Goal: Task Accomplishment & Management: Complete application form

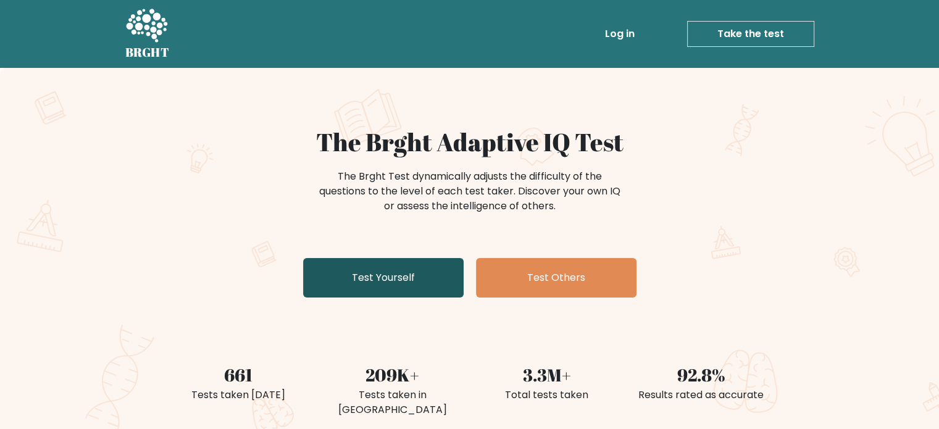
click at [378, 277] on link "Test Yourself" at bounding box center [383, 278] width 161 height 40
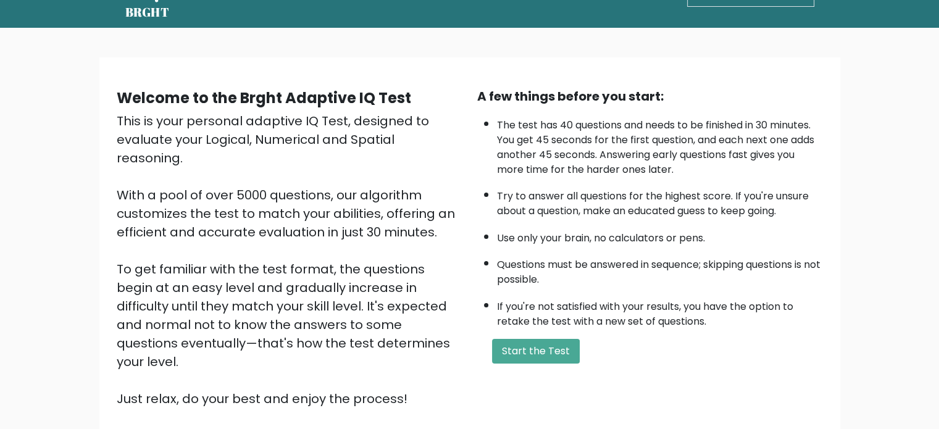
scroll to position [62, 0]
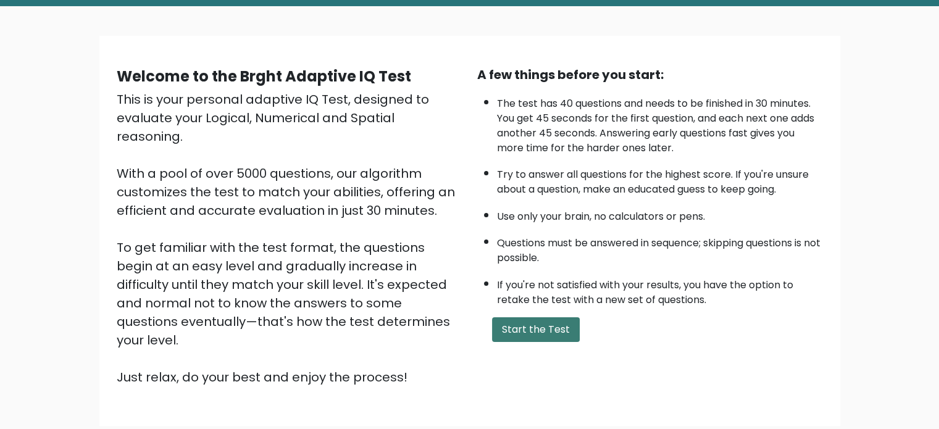
click at [533, 330] on button "Start the Test" at bounding box center [536, 329] width 88 height 25
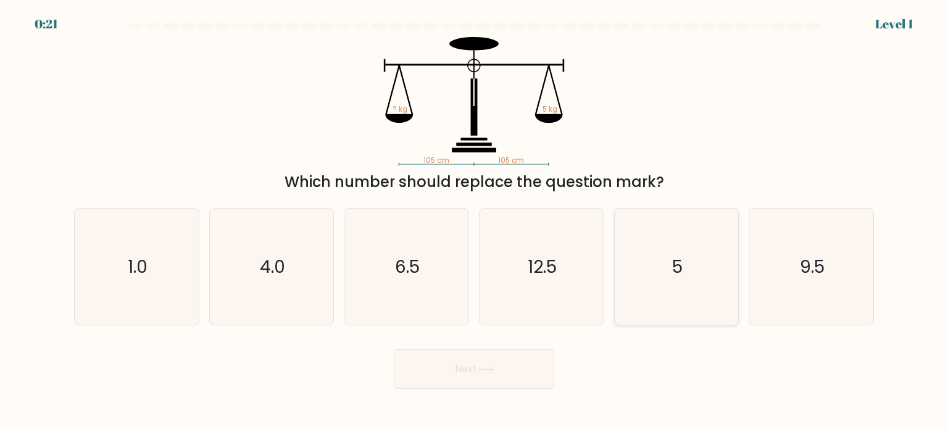
click at [709, 262] on icon "5" at bounding box center [677, 267] width 116 height 116
click at [475, 221] on input "e. 5" at bounding box center [474, 218] width 1 height 6
radio input "true"
click at [528, 371] on button "Next" at bounding box center [474, 369] width 161 height 40
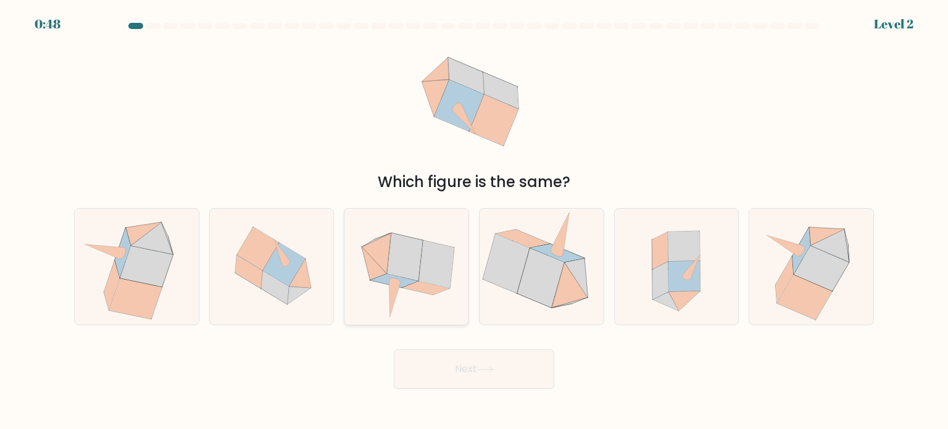
click at [417, 270] on icon at bounding box center [406, 257] width 36 height 48
click at [474, 221] on input "c." at bounding box center [474, 218] width 1 height 6
radio input "true"
click at [474, 352] on button "Next" at bounding box center [474, 369] width 161 height 40
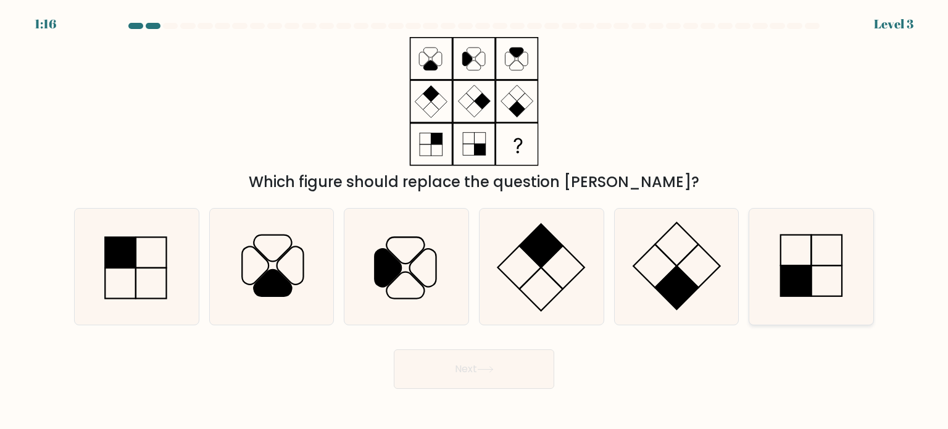
click at [819, 276] on icon at bounding box center [811, 267] width 116 height 116
click at [475, 221] on input "f." at bounding box center [474, 218] width 1 height 6
radio input "true"
click at [457, 373] on button "Next" at bounding box center [474, 369] width 161 height 40
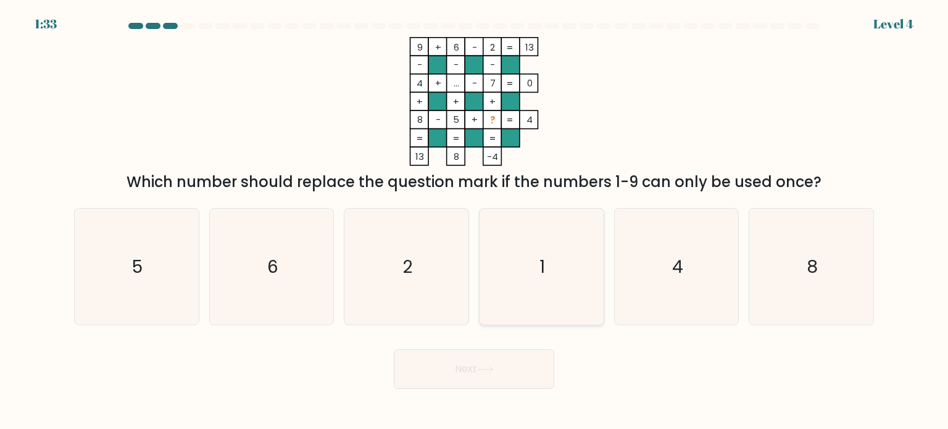
click at [541, 253] on icon "1" at bounding box center [541, 267] width 116 height 116
click at [475, 221] on input "d. 1" at bounding box center [474, 218] width 1 height 6
radio input "true"
click at [487, 370] on icon at bounding box center [485, 369] width 17 height 7
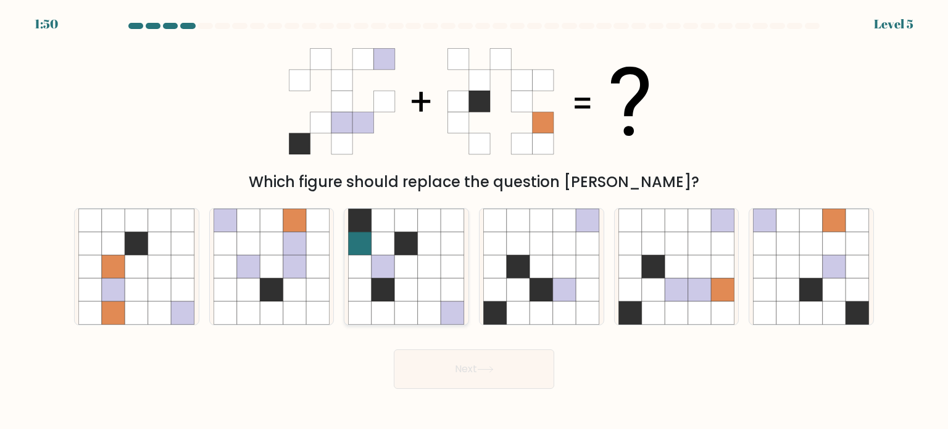
click at [432, 262] on icon at bounding box center [429, 266] width 23 height 23
click at [474, 221] on input "c." at bounding box center [474, 218] width 1 height 6
radio input "true"
click at [483, 357] on button "Next" at bounding box center [474, 369] width 161 height 40
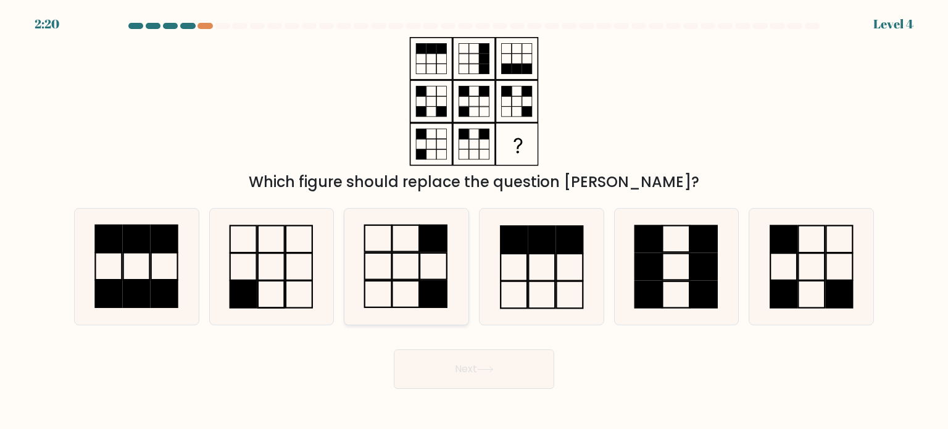
click at [423, 264] on icon at bounding box center [406, 267] width 116 height 116
click at [474, 221] on input "c." at bounding box center [474, 218] width 1 height 6
radio input "true"
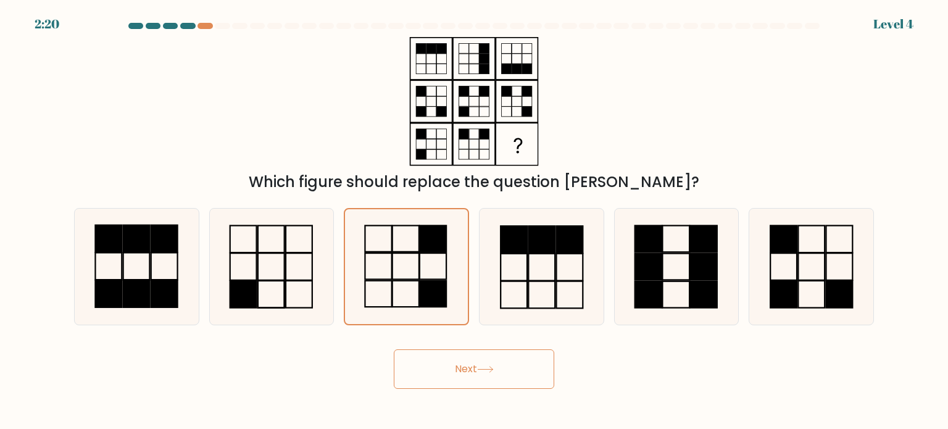
click at [491, 359] on button "Next" at bounding box center [474, 369] width 161 height 40
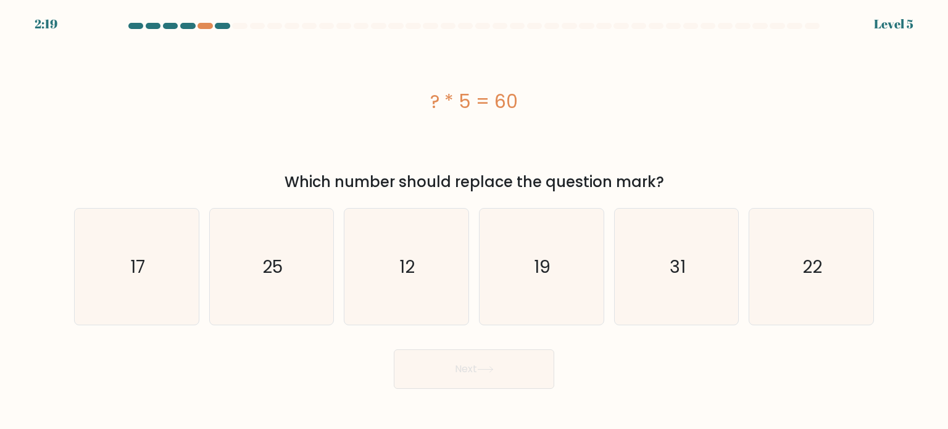
click at [484, 365] on button "Next" at bounding box center [474, 369] width 161 height 40
click at [373, 262] on icon "12" at bounding box center [406, 267] width 116 height 116
click at [474, 221] on input "c. 12" at bounding box center [474, 218] width 1 height 6
radio input "true"
click at [451, 372] on button "Next" at bounding box center [474, 369] width 161 height 40
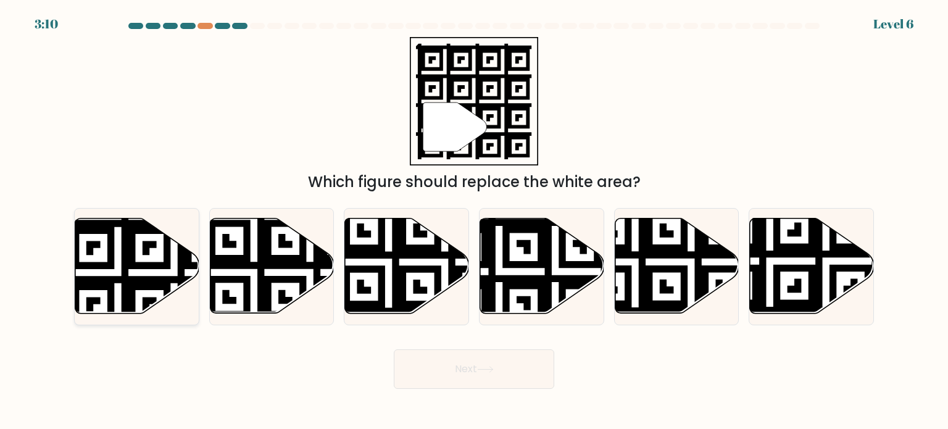
click at [98, 258] on icon at bounding box center [137, 266] width 124 height 95
click at [474, 221] on input "a." at bounding box center [474, 218] width 1 height 6
radio input "true"
click at [510, 374] on button "Next" at bounding box center [474, 369] width 161 height 40
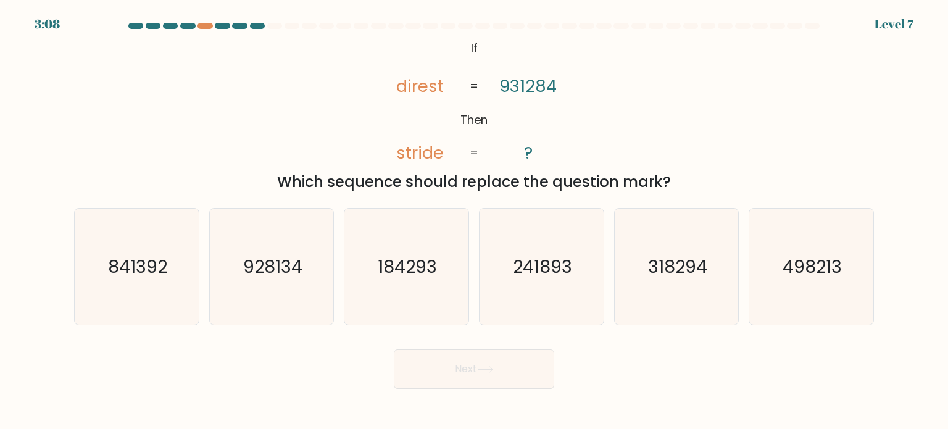
click at [507, 364] on button "Next" at bounding box center [474, 369] width 161 height 40
click at [262, 273] on text "928134" at bounding box center [272, 266] width 59 height 25
click at [474, 221] on input "b. 928134" at bounding box center [474, 218] width 1 height 6
radio input "true"
click at [493, 360] on button "Next" at bounding box center [474, 369] width 161 height 40
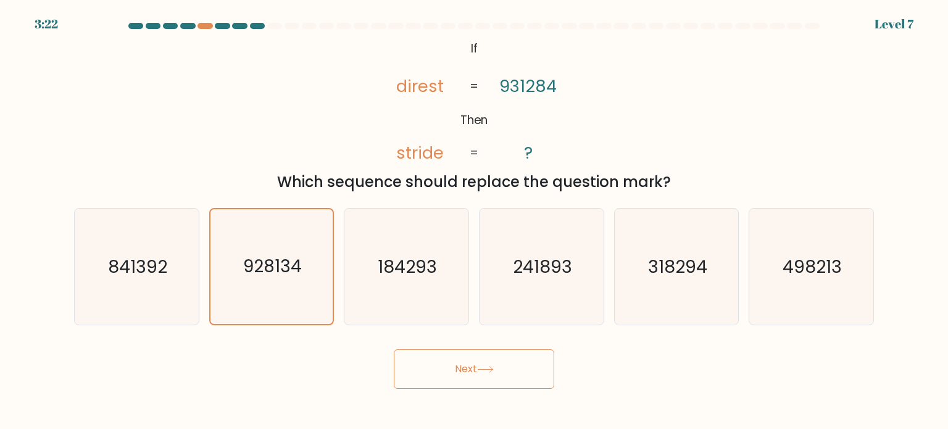
click at [471, 370] on button "Next" at bounding box center [474, 369] width 161 height 40
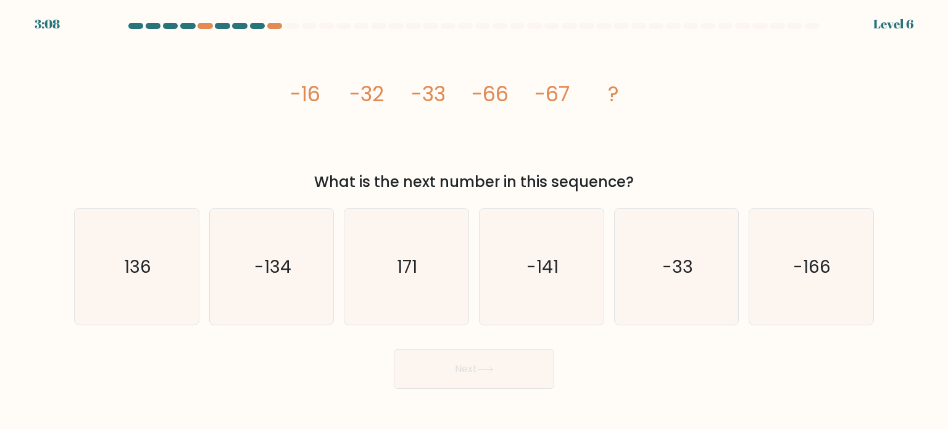
drag, startPoint x: 304, startPoint y: 262, endPoint x: 486, endPoint y: 333, distance: 195.2
click at [303, 264] on icon "-134" at bounding box center [272, 267] width 116 height 116
click at [474, 221] on input "b. -134" at bounding box center [474, 218] width 1 height 6
radio input "true"
click at [514, 357] on button "Next" at bounding box center [474, 369] width 161 height 40
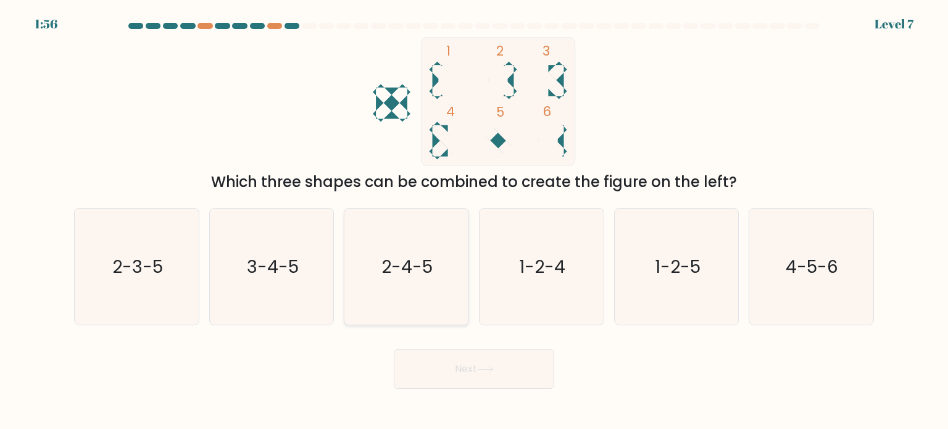
click at [410, 267] on text "2-4-5" at bounding box center [407, 266] width 51 height 25
click at [474, 221] on input "c. 2-4-5" at bounding box center [474, 218] width 1 height 6
radio input "true"
click at [490, 364] on button "Next" at bounding box center [474, 369] width 161 height 40
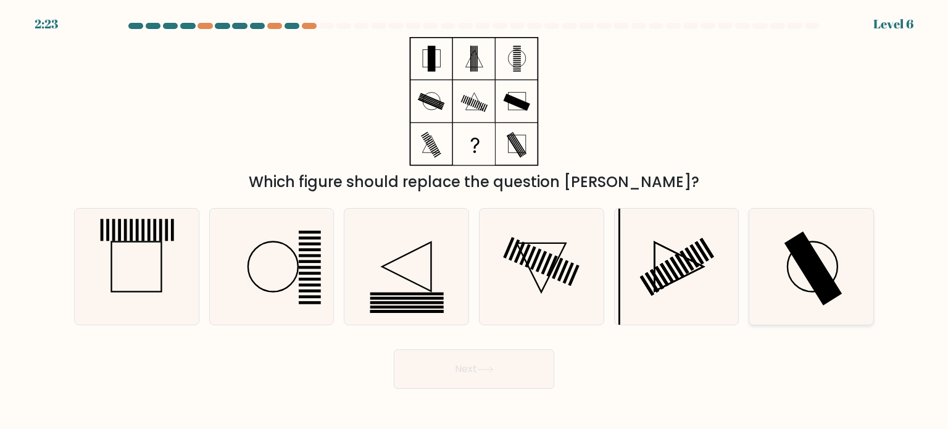
click at [798, 238] on rect at bounding box center [814, 268] width 58 height 74
click at [475, 221] on input "f." at bounding box center [474, 218] width 1 height 6
radio input "true"
click at [543, 375] on button "Next" at bounding box center [474, 369] width 161 height 40
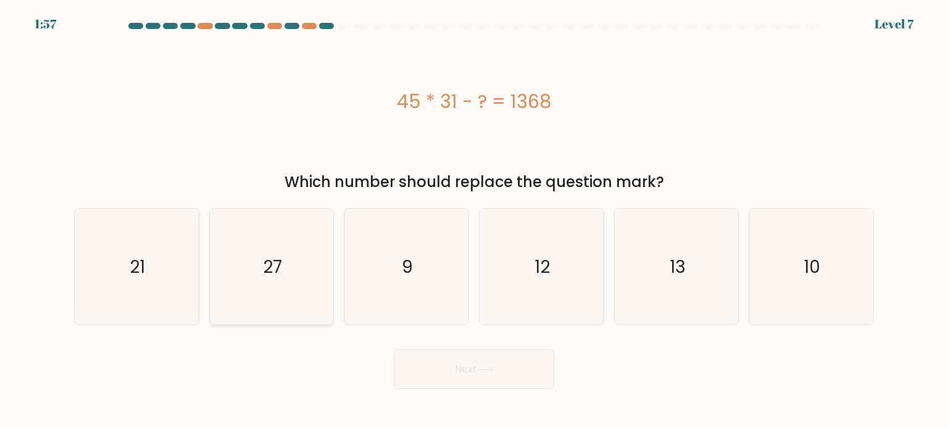
click at [280, 287] on icon "27" at bounding box center [272, 267] width 116 height 116
click at [474, 221] on input "b. 27" at bounding box center [474, 218] width 1 height 6
radio input "true"
click at [470, 369] on button "Next" at bounding box center [474, 369] width 161 height 40
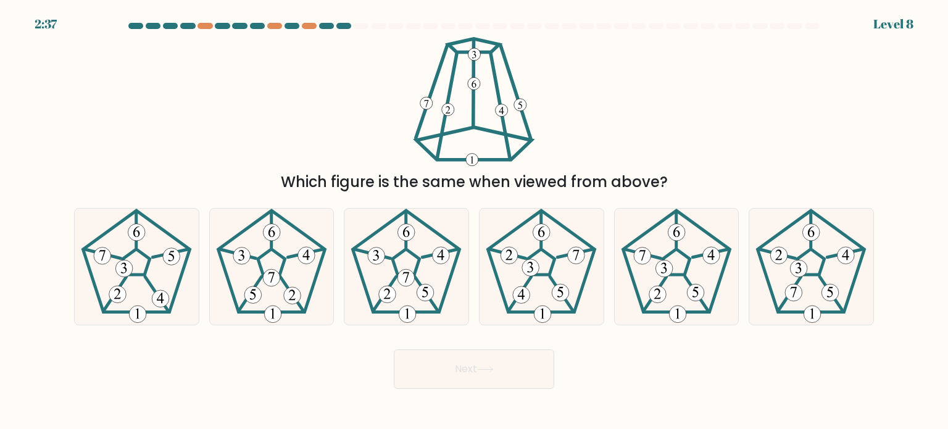
drag, startPoint x: 308, startPoint y: 222, endPoint x: 614, endPoint y: 162, distance: 311.4
click at [614, 162] on div "Which figure is the same when viewed from above?" at bounding box center [474, 115] width 815 height 156
click at [125, 266] on 539 at bounding box center [124, 268] width 17 height 17
click at [474, 221] on input "a." at bounding box center [474, 218] width 1 height 6
radio input "true"
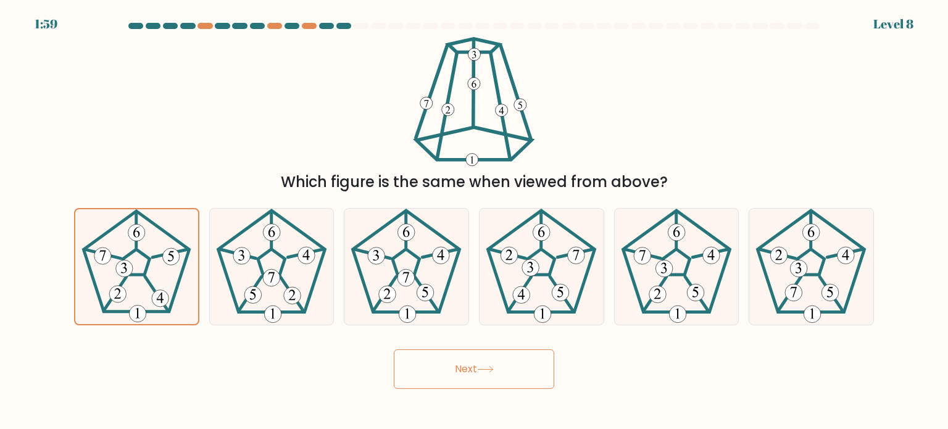
click at [495, 361] on button "Next" at bounding box center [474, 369] width 161 height 40
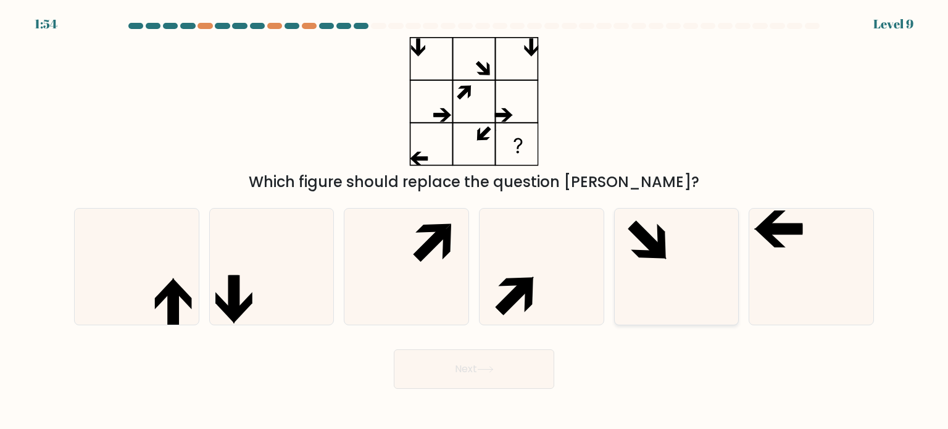
click at [670, 263] on icon at bounding box center [677, 267] width 116 height 116
click at [475, 221] on input "e." at bounding box center [474, 218] width 1 height 6
radio input "true"
click at [480, 354] on button "Next" at bounding box center [474, 369] width 161 height 40
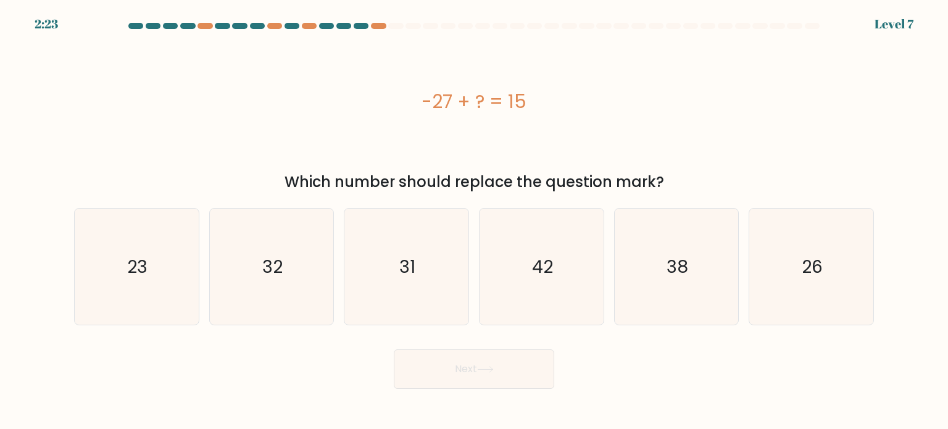
drag, startPoint x: 533, startPoint y: 261, endPoint x: 536, endPoint y: 327, distance: 66.1
click at [532, 262] on icon "42" at bounding box center [541, 267] width 116 height 116
click at [475, 221] on input "d. 42" at bounding box center [474, 218] width 1 height 6
radio input "true"
click at [499, 370] on button "Next" at bounding box center [474, 369] width 161 height 40
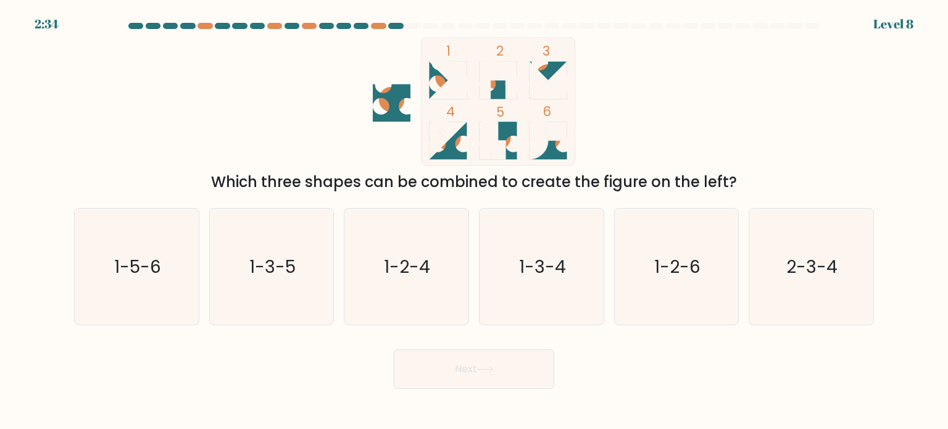
drag, startPoint x: 559, startPoint y: 278, endPoint x: 548, endPoint y: 378, distance: 100.7
click at [550, 296] on icon "1-3-4" at bounding box center [541, 267] width 116 height 116
click at [475, 221] on input "d. 1-3-4" at bounding box center [474, 218] width 1 height 6
radio input "true"
click at [528, 356] on button "Next" at bounding box center [474, 369] width 161 height 40
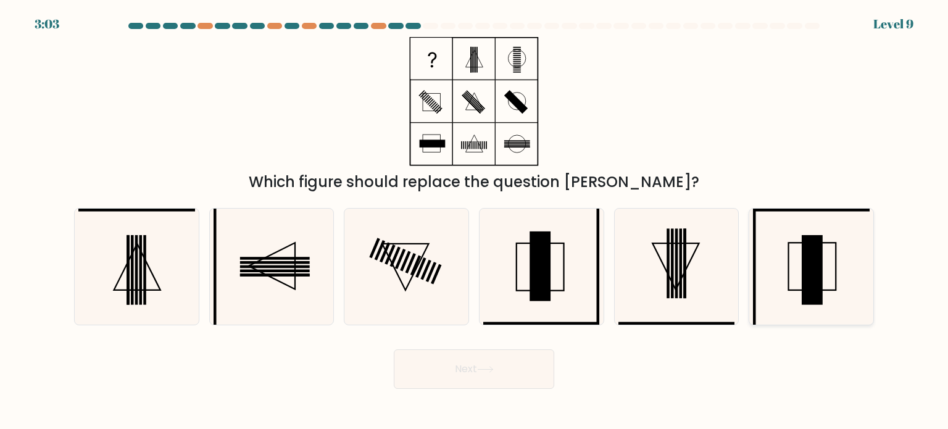
click at [801, 264] on icon at bounding box center [811, 267] width 116 height 116
click at [475, 221] on input "f." at bounding box center [474, 218] width 1 height 6
radio input "true"
click at [477, 372] on button "Next" at bounding box center [474, 369] width 161 height 40
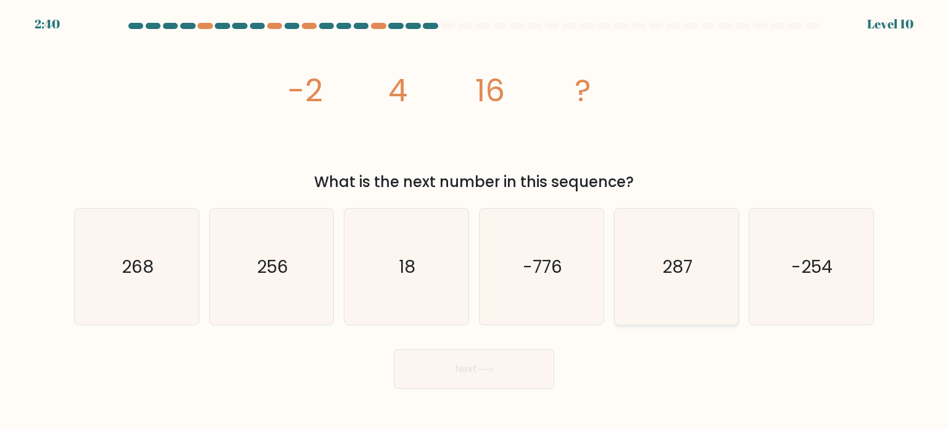
click at [672, 283] on icon "287" at bounding box center [677, 267] width 116 height 116
click at [475, 221] on input "e. 287" at bounding box center [474, 218] width 1 height 6
radio input "true"
click at [494, 371] on icon at bounding box center [485, 369] width 17 height 7
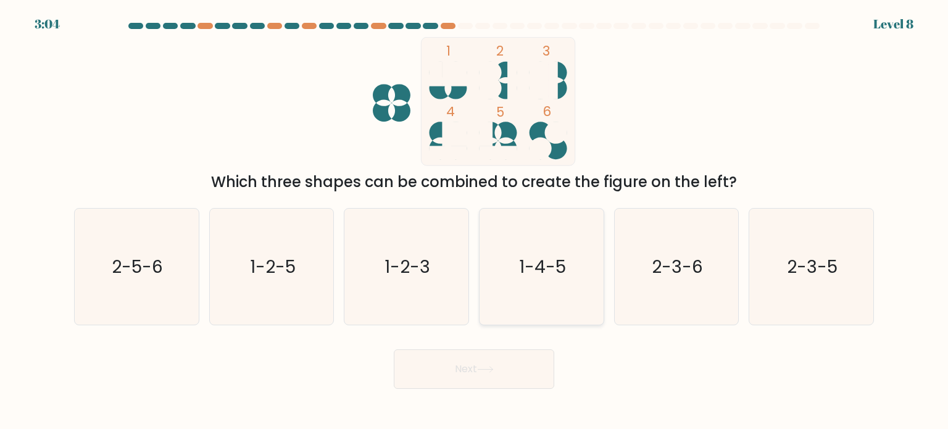
drag, startPoint x: 575, startPoint y: 280, endPoint x: 568, endPoint y: 305, distance: 25.8
click at [575, 280] on icon "1-4-5" at bounding box center [541, 267] width 116 height 116
click at [475, 221] on input "d. 1-4-5" at bounding box center [474, 218] width 1 height 6
radio input "true"
click at [538, 360] on button "Next" at bounding box center [474, 369] width 161 height 40
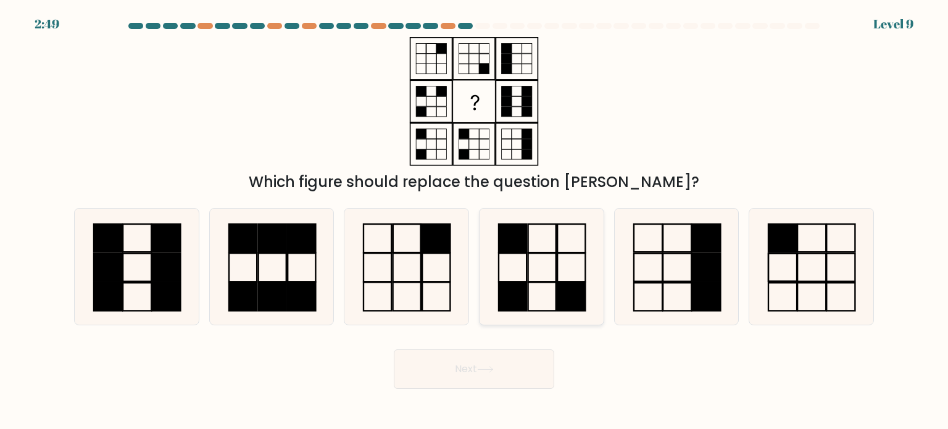
click at [530, 278] on icon at bounding box center [541, 267] width 116 height 116
click at [475, 221] on input "d." at bounding box center [474, 218] width 1 height 6
radio input "true"
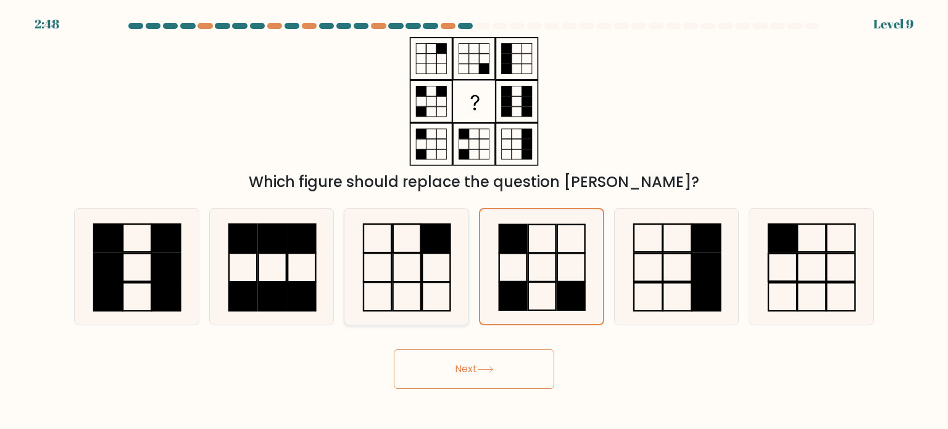
click at [420, 266] on rect at bounding box center [407, 267] width 28 height 28
click at [474, 221] on input "c." at bounding box center [474, 218] width 1 height 6
radio input "true"
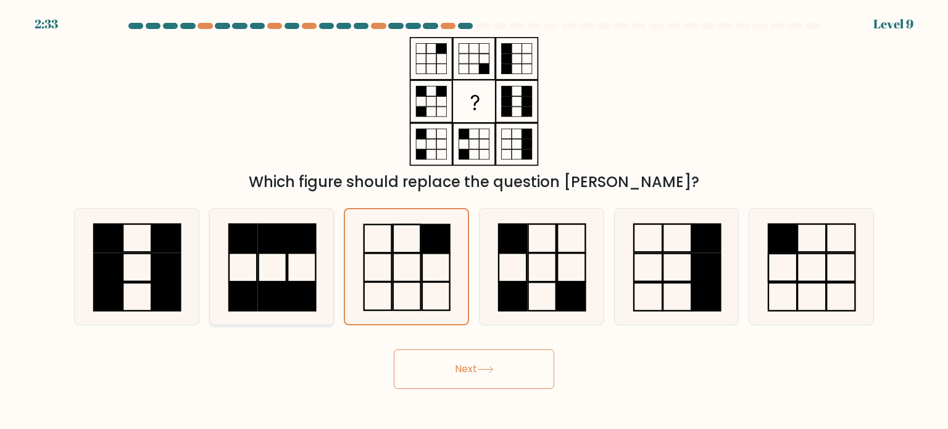
click at [306, 265] on icon at bounding box center [272, 267] width 116 height 116
click at [474, 221] on input "b." at bounding box center [474, 218] width 1 height 6
radio input "true"
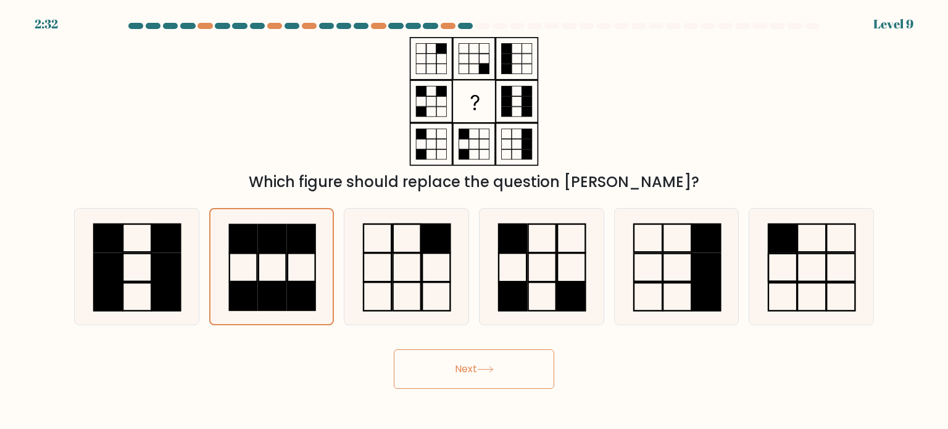
click at [485, 364] on button "Next" at bounding box center [474, 369] width 161 height 40
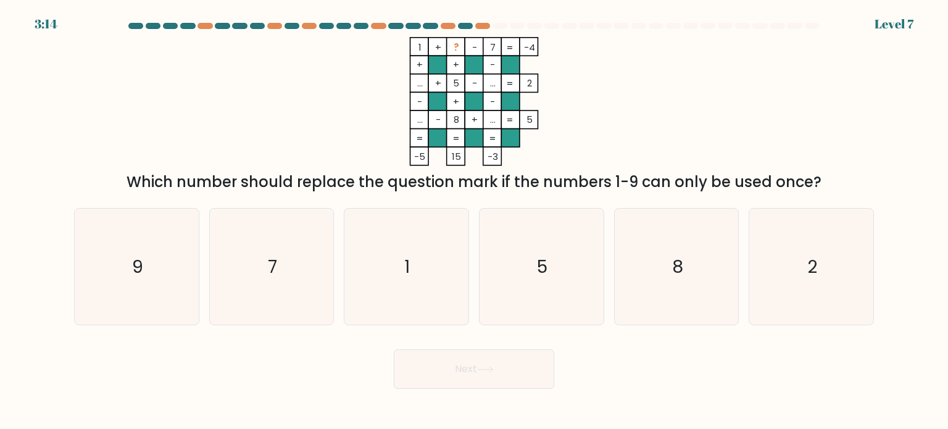
click at [686, 170] on form at bounding box center [474, 206] width 948 height 366
drag, startPoint x: 829, startPoint y: 271, endPoint x: 822, endPoint y: 273, distance: 7.2
click at [827, 272] on icon "2" at bounding box center [811, 267] width 116 height 116
click at [475, 221] on input "f. 2" at bounding box center [474, 218] width 1 height 6
radio input "true"
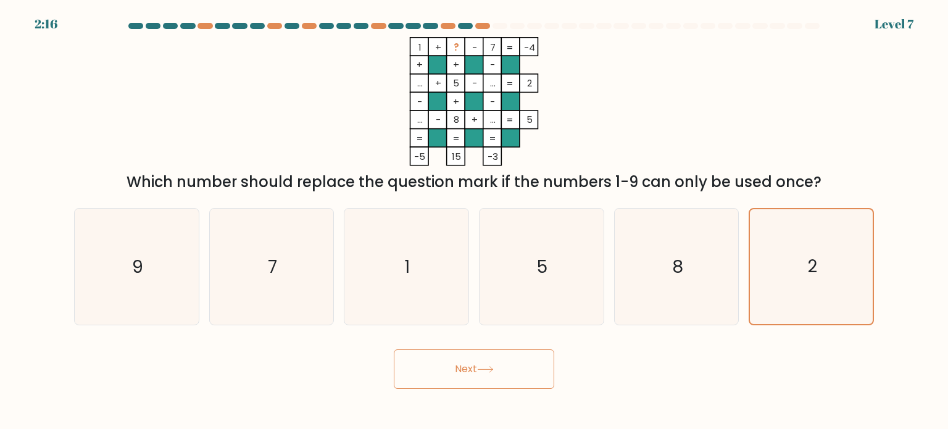
click at [460, 367] on button "Next" at bounding box center [474, 369] width 161 height 40
click at [466, 352] on button "Next" at bounding box center [474, 369] width 161 height 40
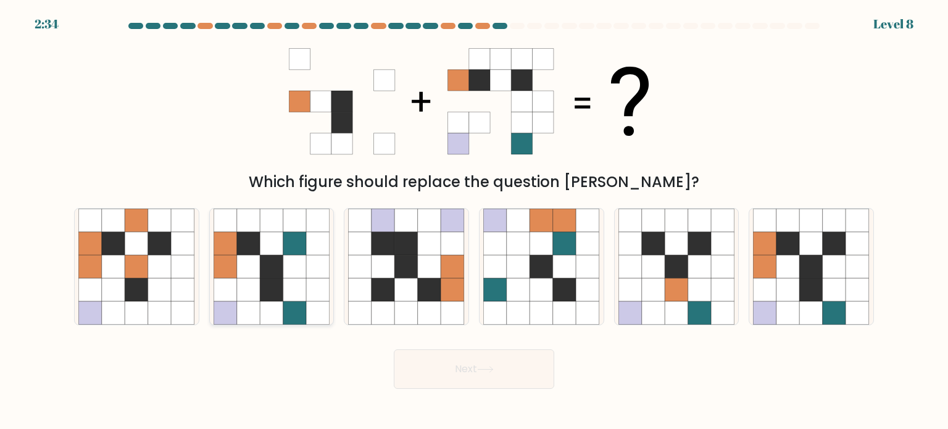
click at [262, 280] on icon at bounding box center [271, 289] width 23 height 23
click at [474, 221] on input "b." at bounding box center [474, 218] width 1 height 6
radio input "true"
click at [434, 366] on button "Next" at bounding box center [474, 369] width 161 height 40
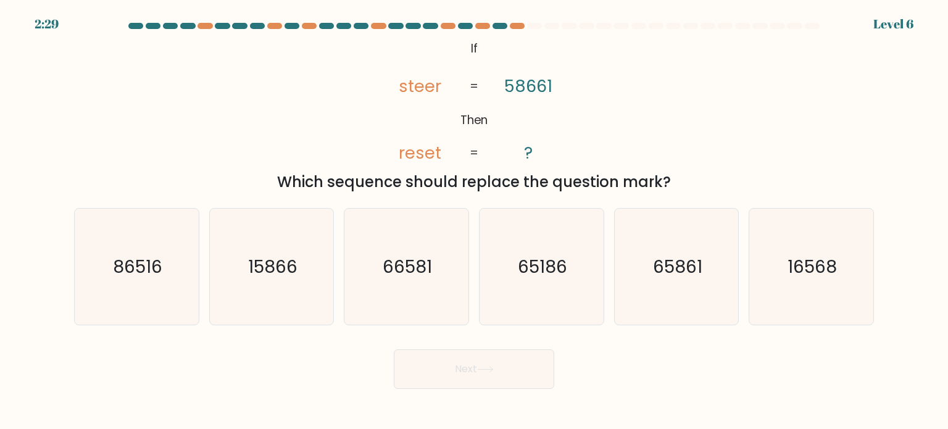
click at [488, 362] on button "Next" at bounding box center [474, 369] width 161 height 40
click at [806, 283] on icon "16568" at bounding box center [811, 267] width 116 height 116
click at [475, 221] on input "f. 16568" at bounding box center [474, 218] width 1 height 6
radio input "true"
click at [541, 365] on button "Next" at bounding box center [474, 369] width 161 height 40
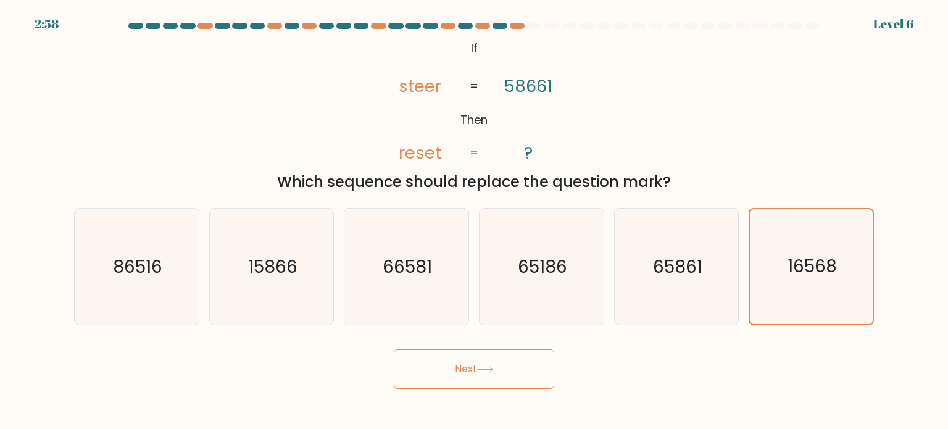
click at [514, 361] on button "Next" at bounding box center [474, 369] width 161 height 40
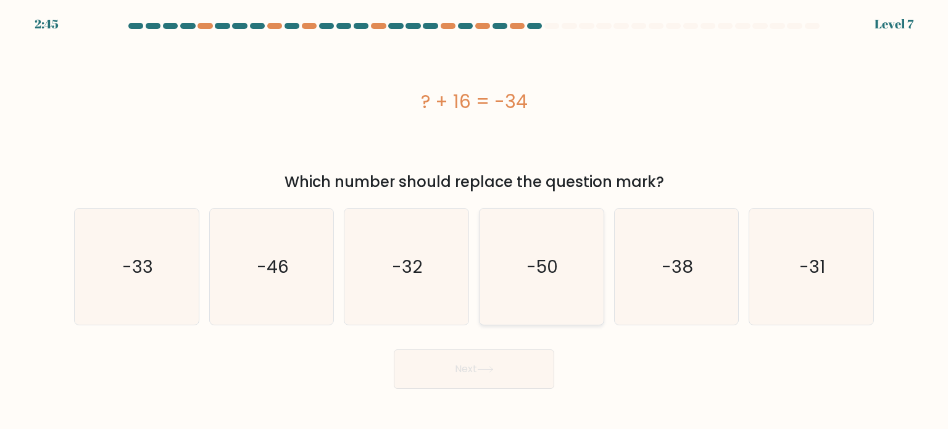
click at [494, 261] on icon "-50" at bounding box center [541, 267] width 116 height 116
click at [475, 221] on input "d. -50" at bounding box center [474, 218] width 1 height 6
radio input "true"
click at [487, 370] on icon at bounding box center [485, 370] width 15 height 6
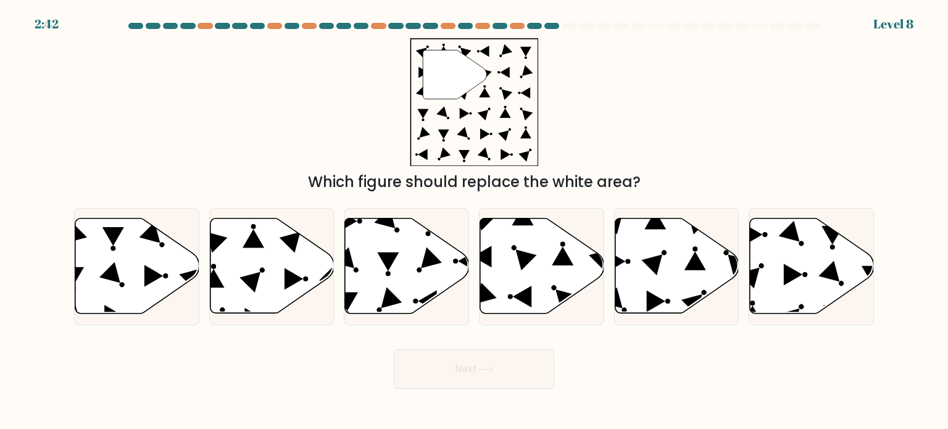
click at [478, 375] on button "Next" at bounding box center [474, 369] width 161 height 40
click at [654, 318] on div at bounding box center [676, 266] width 125 height 117
click at [475, 221] on input "e." at bounding box center [474, 218] width 1 height 6
radio input "true"
click at [664, 292] on icon at bounding box center [677, 266] width 123 height 94
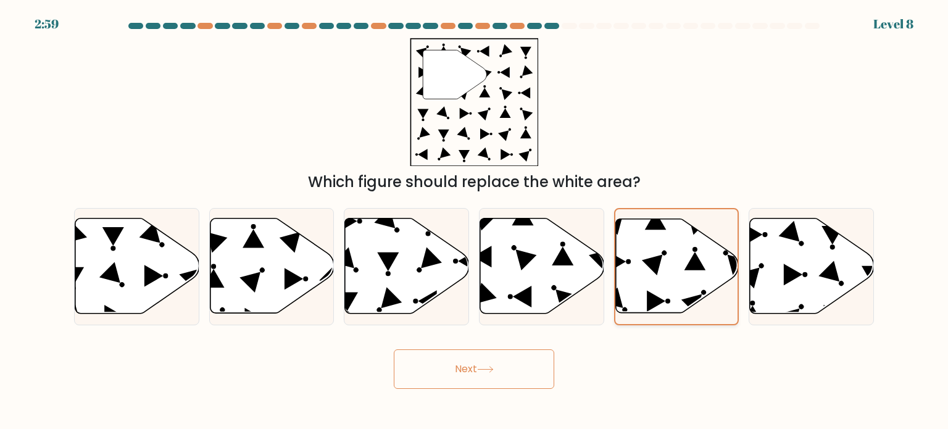
click at [475, 221] on input "e." at bounding box center [474, 218] width 1 height 6
click at [538, 375] on button "Next" at bounding box center [474, 369] width 161 height 40
click at [490, 361] on button "Next" at bounding box center [474, 369] width 161 height 40
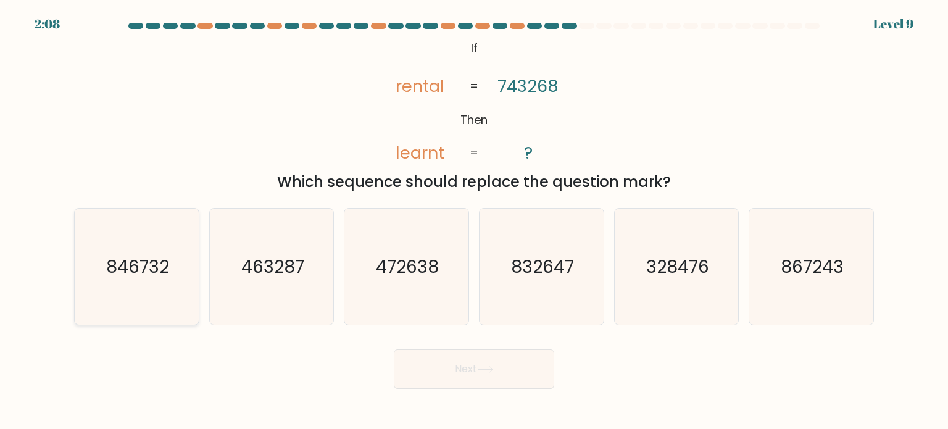
click at [138, 273] on text "846732" at bounding box center [137, 266] width 63 height 25
click at [474, 221] on input "a. 846732" at bounding box center [474, 218] width 1 height 6
radio input "true"
click at [520, 375] on button "Next" at bounding box center [474, 369] width 161 height 40
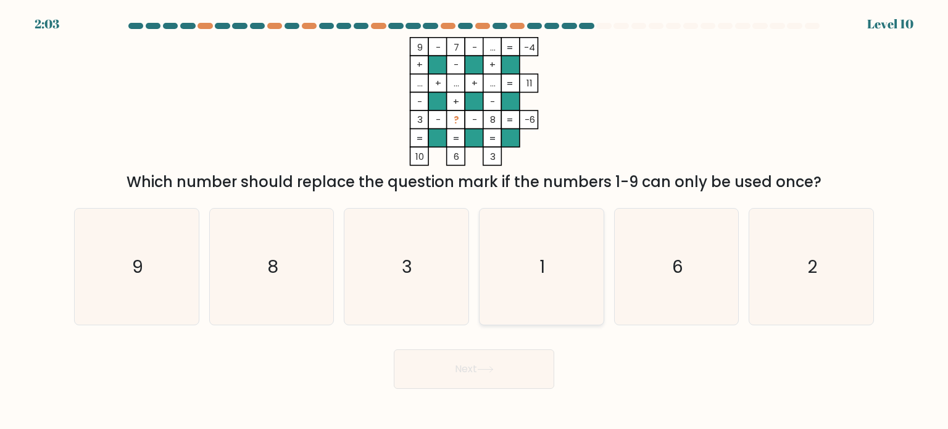
click at [575, 269] on icon "1" at bounding box center [541, 267] width 116 height 116
click at [475, 221] on input "d. 1" at bounding box center [474, 218] width 1 height 6
radio input "true"
click at [523, 372] on button "Next" at bounding box center [474, 369] width 161 height 40
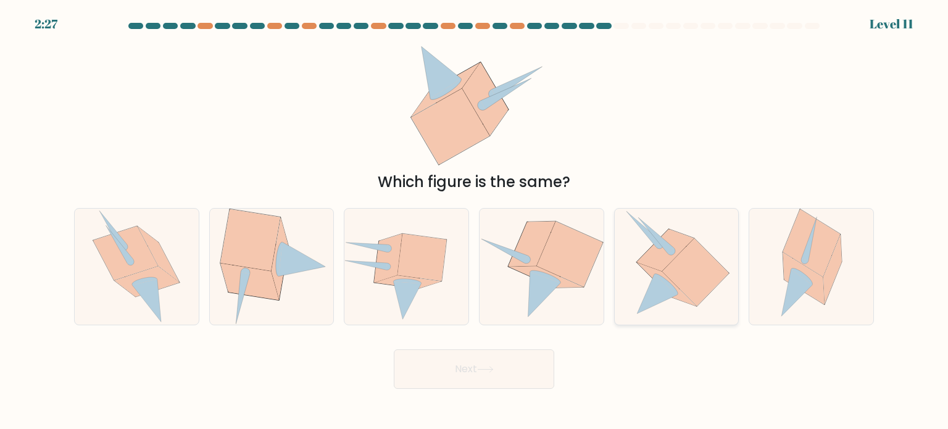
click at [679, 266] on icon at bounding box center [695, 272] width 67 height 68
click at [475, 221] on input "e." at bounding box center [474, 218] width 1 height 6
radio input "true"
click at [514, 362] on button "Next" at bounding box center [474, 369] width 161 height 40
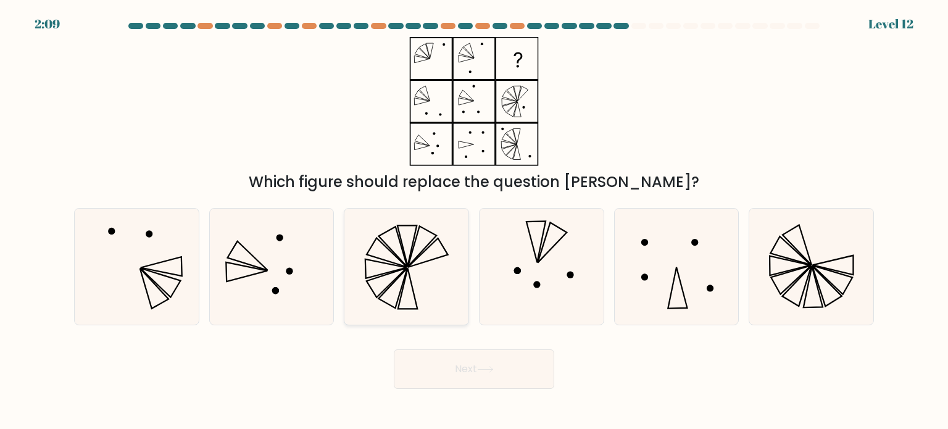
click at [396, 293] on icon at bounding box center [406, 267] width 116 height 116
click at [474, 221] on input "c." at bounding box center [474, 218] width 1 height 6
radio input "true"
click at [452, 372] on button "Next" at bounding box center [474, 369] width 161 height 40
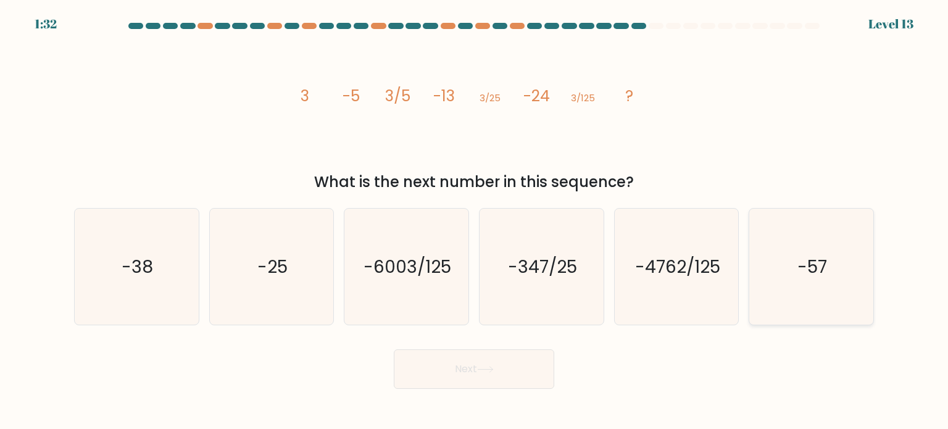
click at [816, 286] on icon "-57" at bounding box center [811, 267] width 116 height 116
click at [475, 221] on input "f. -57" at bounding box center [474, 218] width 1 height 6
radio input "true"
click at [494, 373] on button "Next" at bounding box center [474, 369] width 161 height 40
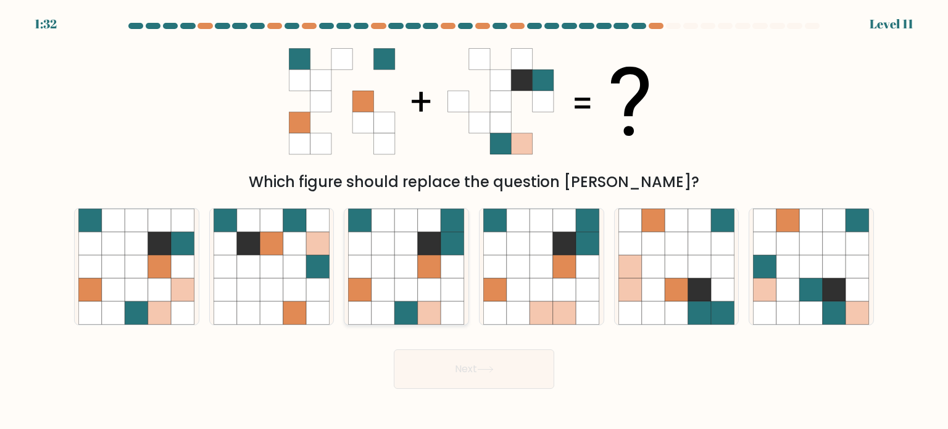
click at [407, 319] on icon at bounding box center [406, 312] width 23 height 23
click at [474, 221] on input "c." at bounding box center [474, 218] width 1 height 6
radio input "true"
click at [472, 356] on button "Next" at bounding box center [474, 369] width 161 height 40
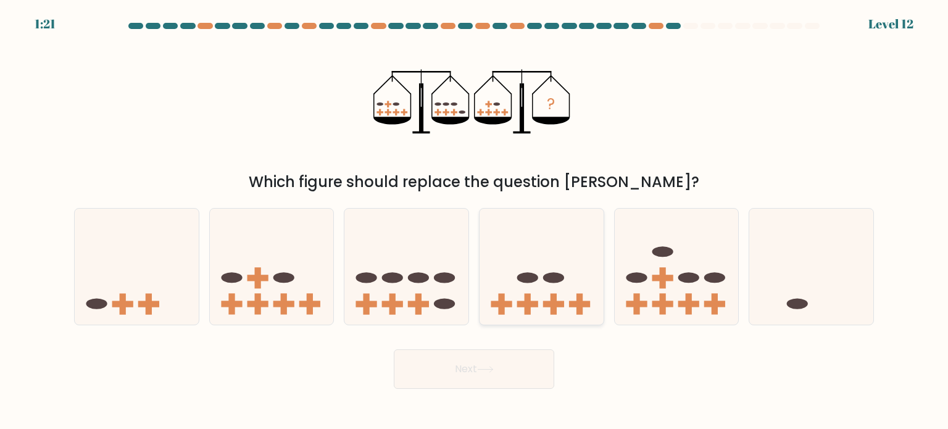
click at [545, 299] on icon at bounding box center [542, 266] width 124 height 102
click at [475, 221] on input "d." at bounding box center [474, 218] width 1 height 6
radio input "true"
click at [498, 377] on button "Next" at bounding box center [474, 369] width 161 height 40
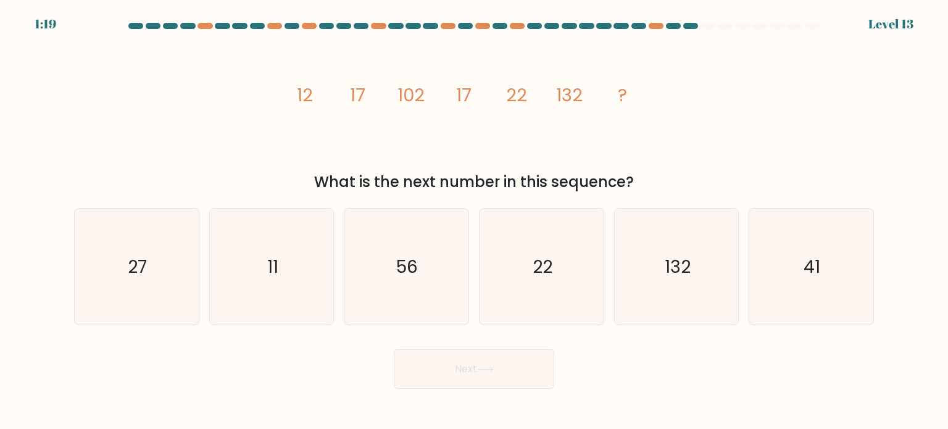
click at [498, 369] on button "Next" at bounding box center [474, 369] width 161 height 40
click at [151, 253] on icon "27" at bounding box center [136, 267] width 116 height 116
click at [474, 221] on input "a. 27" at bounding box center [474, 218] width 1 height 6
radio input "true"
click at [482, 364] on button "Next" at bounding box center [474, 369] width 161 height 40
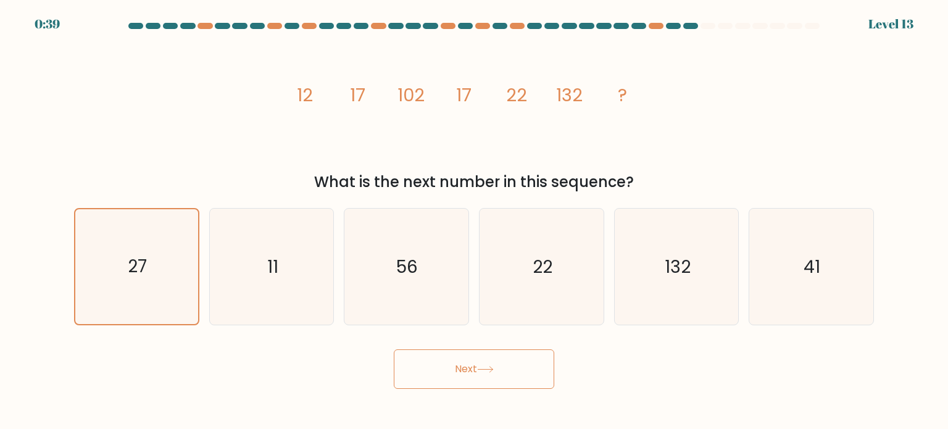
click at [476, 370] on button "Next" at bounding box center [474, 369] width 161 height 40
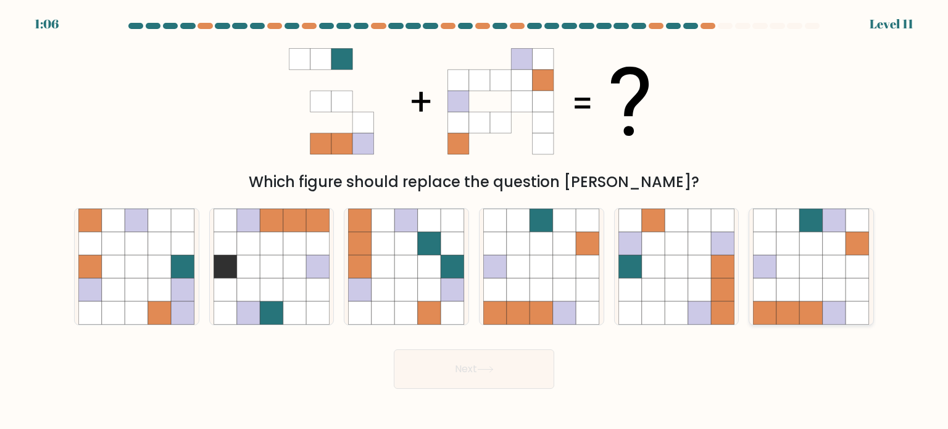
click at [841, 229] on icon at bounding box center [834, 220] width 23 height 23
click at [475, 221] on input "f." at bounding box center [474, 218] width 1 height 6
radio input "true"
click at [516, 382] on button "Next" at bounding box center [474, 369] width 161 height 40
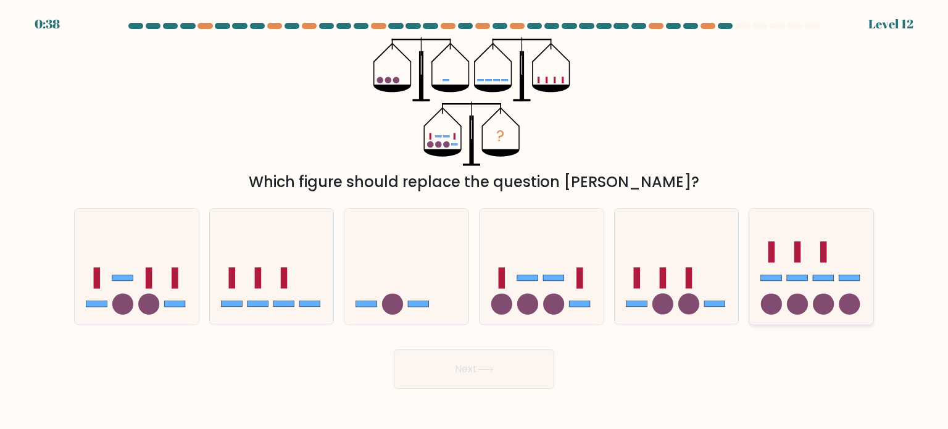
click at [820, 281] on icon at bounding box center [811, 266] width 124 height 102
click at [475, 221] on input "f." at bounding box center [474, 218] width 1 height 6
radio input "true"
click at [501, 366] on button "Next" at bounding box center [474, 369] width 161 height 40
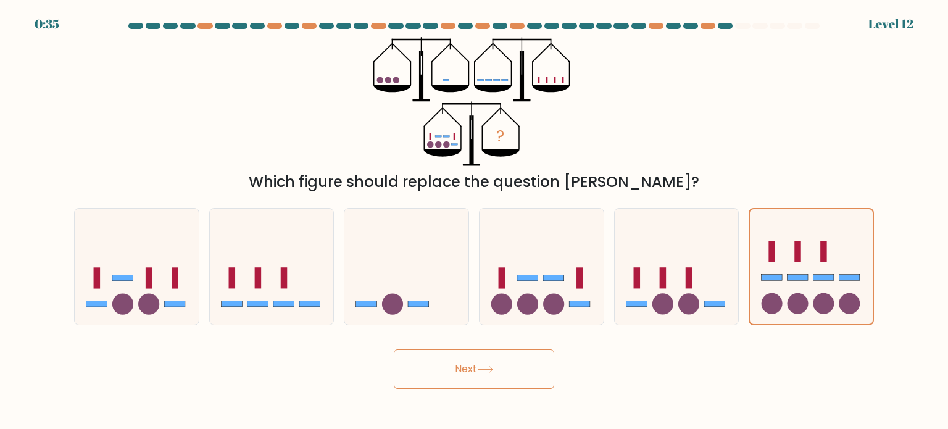
click at [494, 367] on icon at bounding box center [485, 369] width 17 height 7
click at [815, 289] on icon at bounding box center [811, 266] width 123 height 102
click at [475, 221] on input "f." at bounding box center [474, 218] width 1 height 6
click at [505, 362] on button "Next" at bounding box center [474, 369] width 161 height 40
click at [425, 296] on icon at bounding box center [406, 266] width 124 height 102
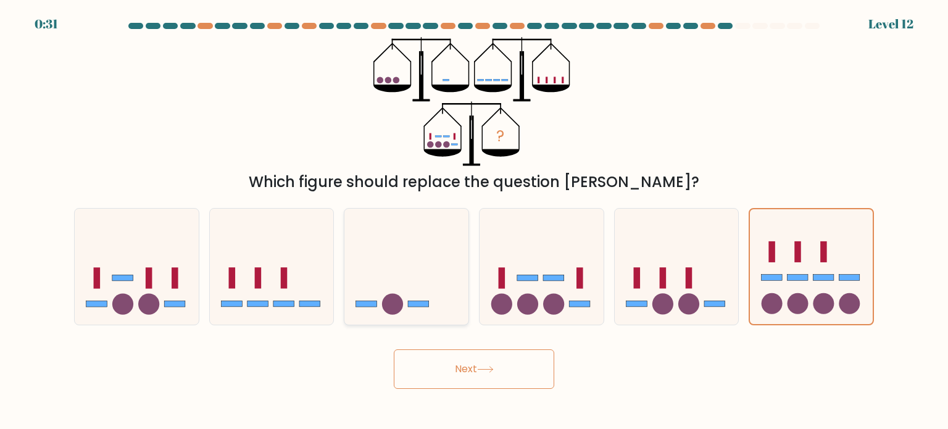
click at [474, 221] on input "c." at bounding box center [474, 218] width 1 height 6
radio input "true"
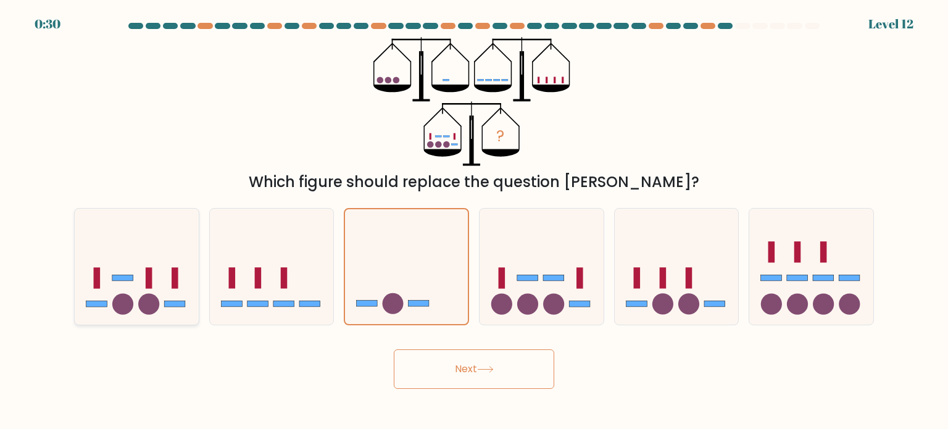
click at [145, 283] on icon at bounding box center [137, 266] width 124 height 102
click at [474, 221] on input "a." at bounding box center [474, 218] width 1 height 6
radio input "true"
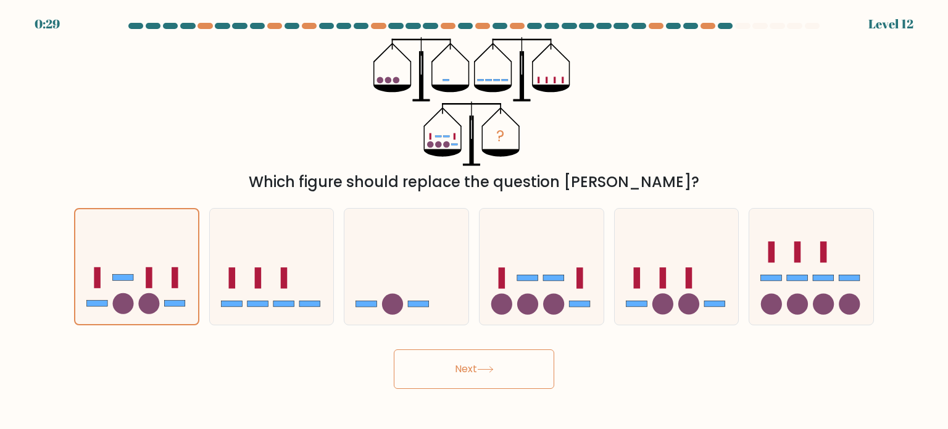
click at [453, 369] on button "Next" at bounding box center [474, 369] width 161 height 40
click at [446, 365] on button "Next" at bounding box center [474, 369] width 161 height 40
click at [509, 371] on button "Next" at bounding box center [474, 369] width 161 height 40
click at [478, 382] on button "Next" at bounding box center [474, 369] width 161 height 40
click at [477, 370] on button "Next" at bounding box center [474, 369] width 161 height 40
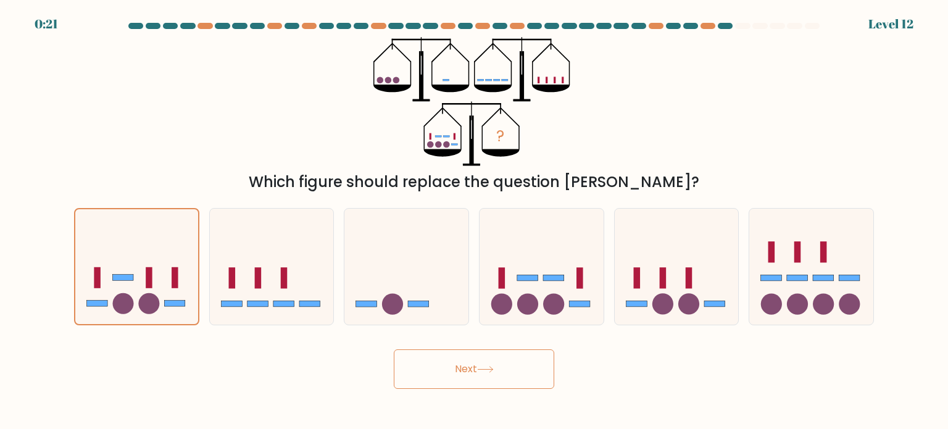
click at [477, 368] on button "Next" at bounding box center [474, 369] width 161 height 40
click at [607, 282] on div "a. b. c. d." at bounding box center [474, 261] width 810 height 127
click at [817, 277] on rect at bounding box center [824, 278] width 21 height 6
click at [475, 221] on input "f." at bounding box center [474, 218] width 1 height 6
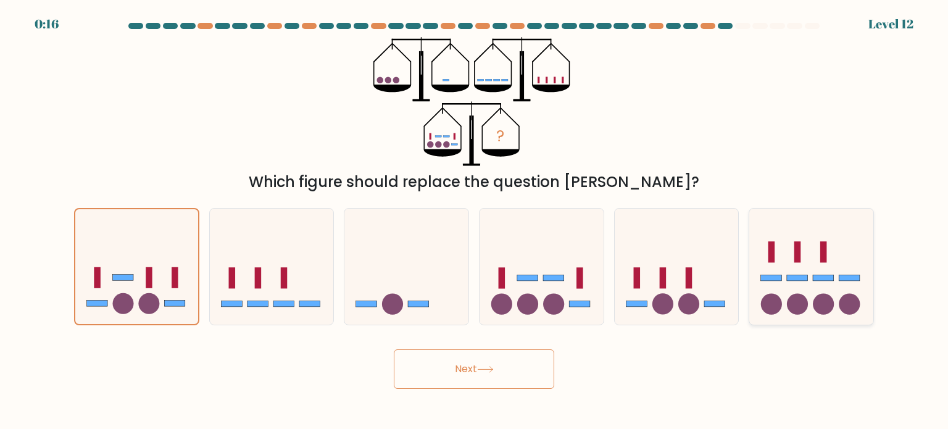
radio input "true"
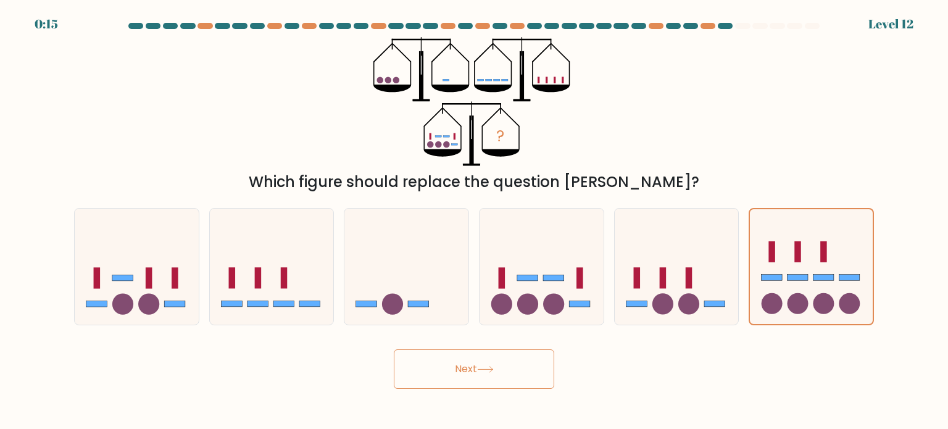
click at [511, 372] on button "Next" at bounding box center [474, 369] width 161 height 40
click at [511, 369] on button "Next" at bounding box center [474, 369] width 161 height 40
click at [495, 362] on button "Next" at bounding box center [474, 369] width 161 height 40
click at [496, 362] on button "Next" at bounding box center [474, 369] width 161 height 40
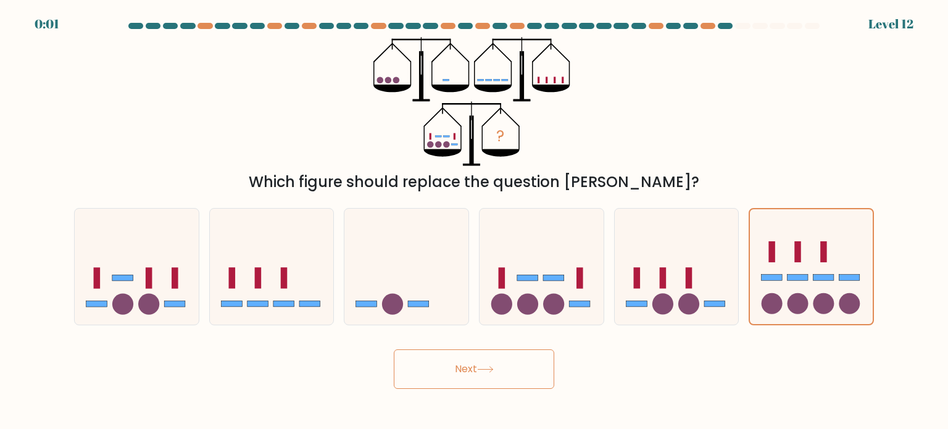
click at [499, 361] on button "Next" at bounding box center [474, 369] width 161 height 40
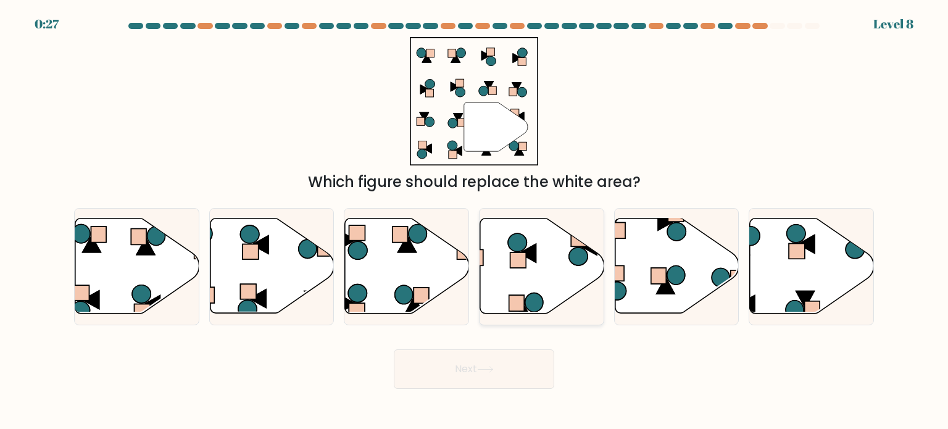
click at [592, 257] on icon at bounding box center [542, 266] width 124 height 95
click at [475, 221] on input "d." at bounding box center [474, 218] width 1 height 6
radio input "true"
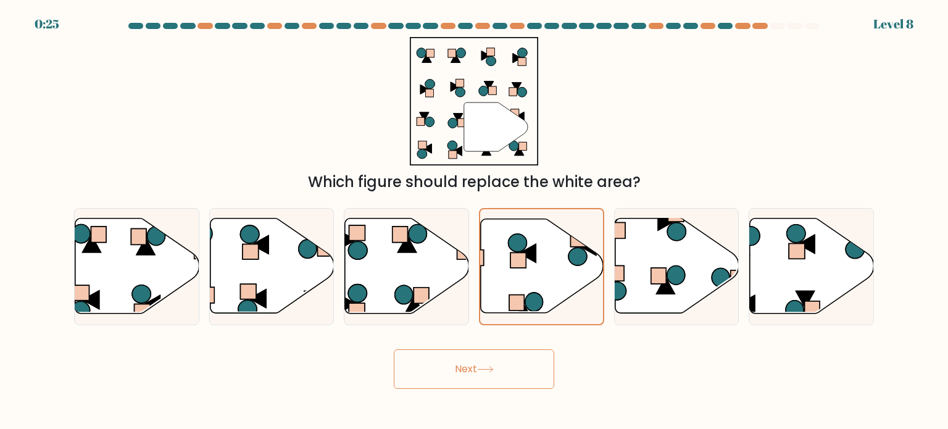
click at [487, 369] on icon at bounding box center [485, 369] width 17 height 7
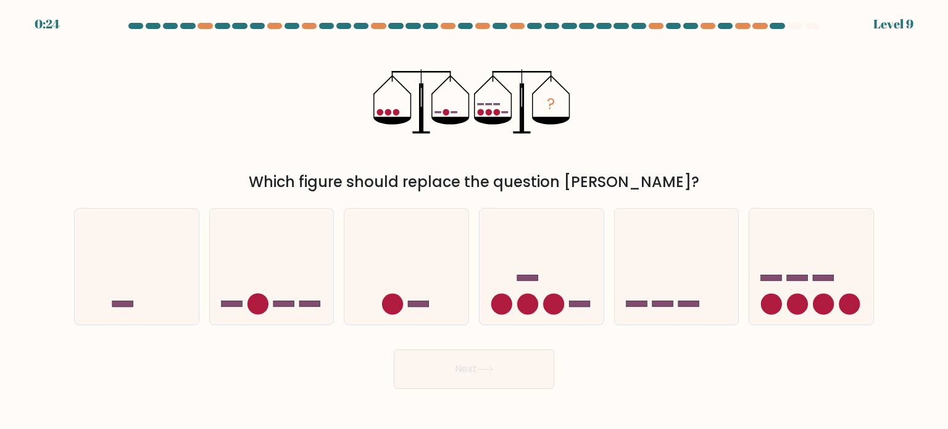
click at [486, 370] on icon at bounding box center [485, 370] width 15 height 6
click at [783, 271] on icon at bounding box center [811, 266] width 124 height 102
click at [475, 221] on input "f." at bounding box center [474, 218] width 1 height 6
radio input "true"
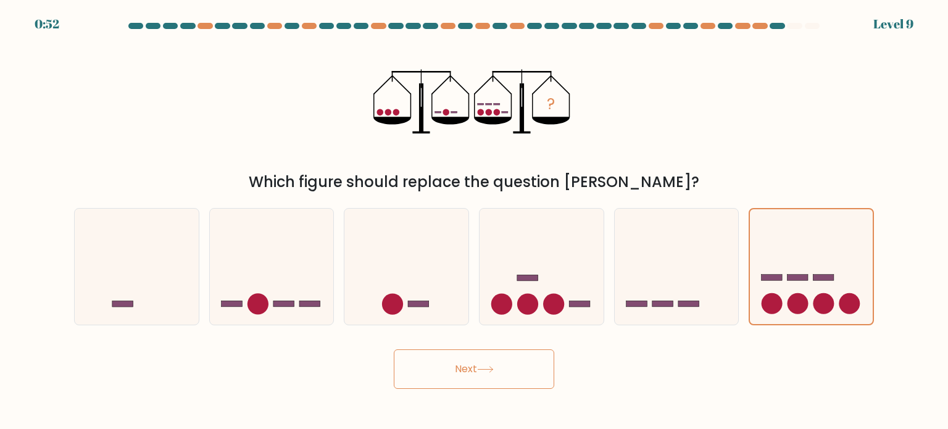
click at [477, 367] on button "Next" at bounding box center [474, 369] width 161 height 40
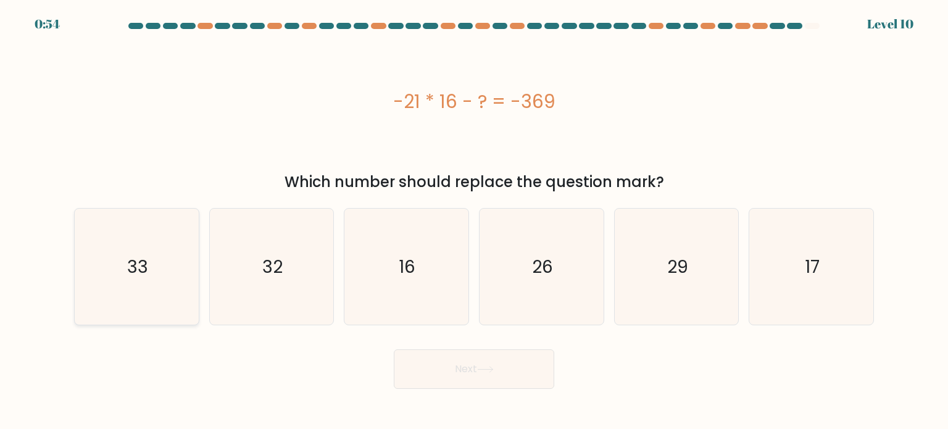
click at [156, 254] on icon "33" at bounding box center [136, 267] width 116 height 116
click at [474, 221] on input "a. 33" at bounding box center [474, 218] width 1 height 6
radio input "true"
click at [424, 368] on button "Next" at bounding box center [474, 369] width 161 height 40
click at [475, 377] on button "Next" at bounding box center [474, 369] width 161 height 40
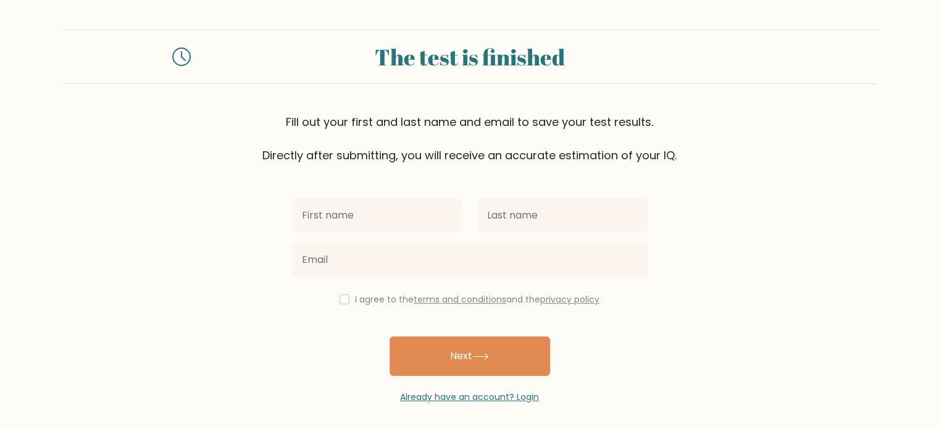
click at [345, 215] on input "text" at bounding box center [377, 215] width 170 height 35
type input "[PERSON_NAME] Sheen"
click at [472, 220] on div at bounding box center [562, 215] width 185 height 44
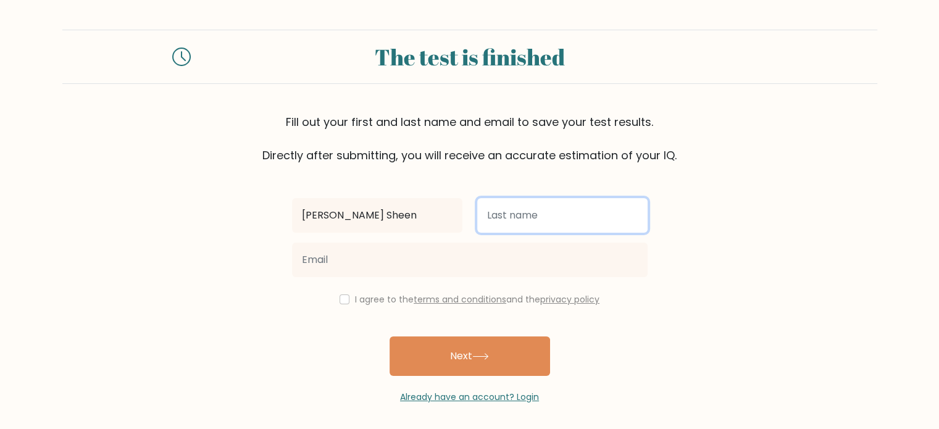
click at [532, 219] on input "text" at bounding box center [562, 215] width 170 height 35
type input "[PERSON_NAME]"
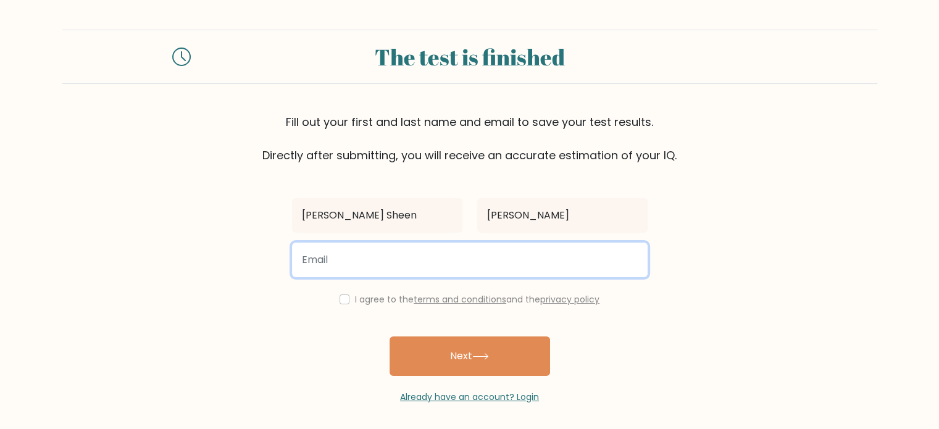
click at [398, 255] on input "email" at bounding box center [470, 260] width 356 height 35
type input "sheenalthea3@gmail.com"
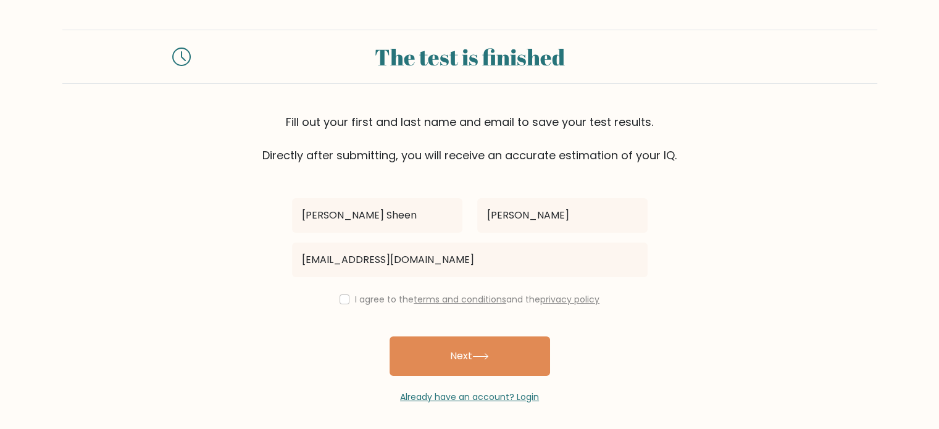
click at [348, 296] on div "I agree to the terms and conditions and the privacy policy" at bounding box center [470, 299] width 370 height 15
click at [342, 298] on input "checkbox" at bounding box center [345, 299] width 10 height 10
checkbox input "true"
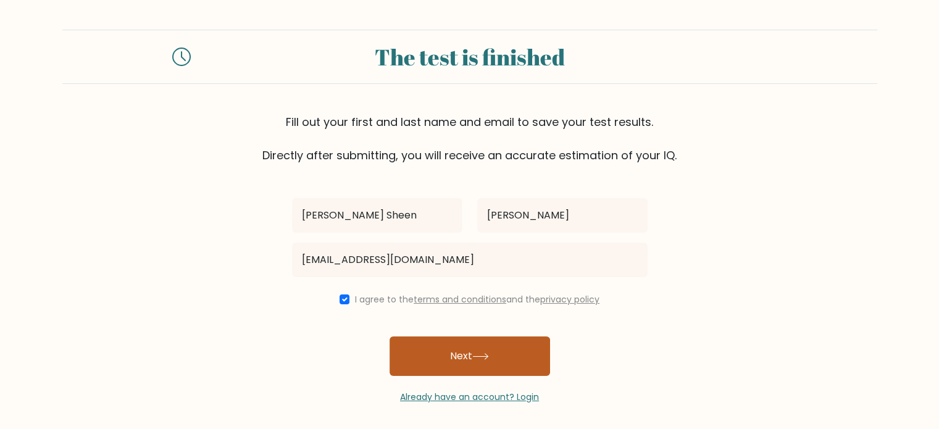
click at [435, 351] on button "Next" at bounding box center [470, 356] width 161 height 40
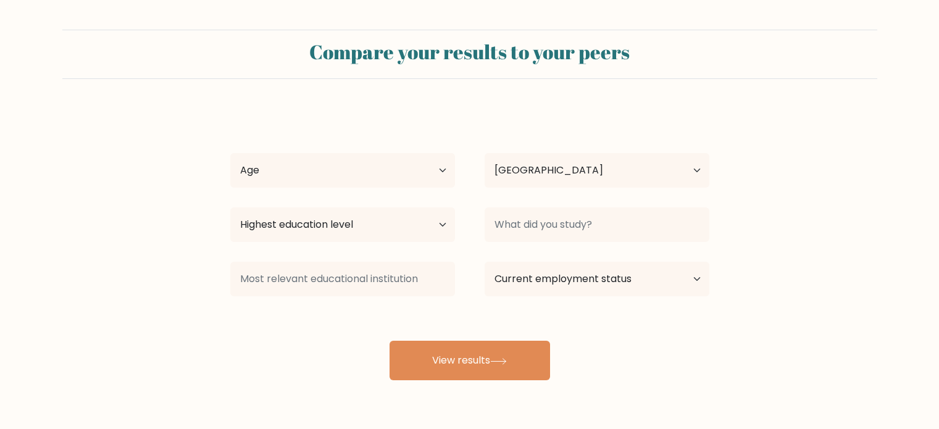
select select "PH"
click at [377, 167] on select "Age Under 18 years old 18-24 years old 25-34 years old 35-44 years old 45-54 ye…" at bounding box center [342, 170] width 225 height 35
select select "18_24"
click at [230, 153] on select "Age Under 18 years old 18-24 years old 25-34 years old 35-44 years old 45-54 ye…" at bounding box center [342, 170] width 225 height 35
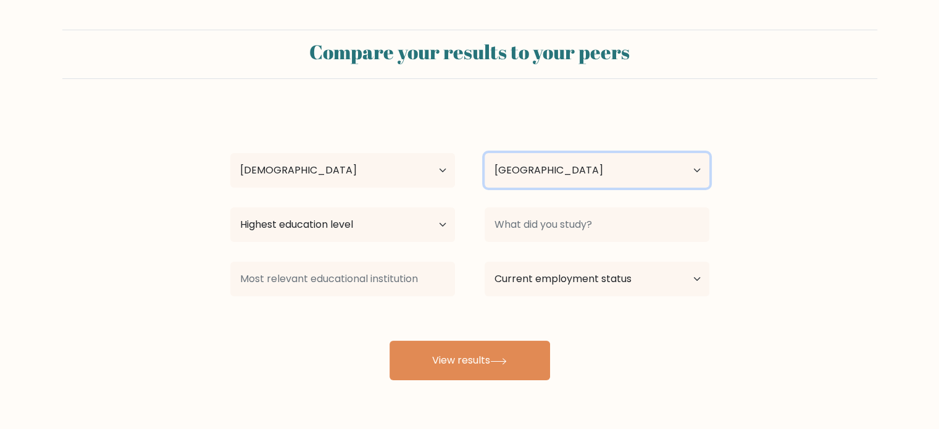
click at [527, 175] on select "Country Afghanistan Albania Algeria American Samoa Andorra Angola Anguilla Anta…" at bounding box center [597, 170] width 225 height 35
click at [533, 172] on select "Country Afghanistan Albania Algeria American Samoa Andorra Angola Anguilla Anta…" at bounding box center [597, 170] width 225 height 35
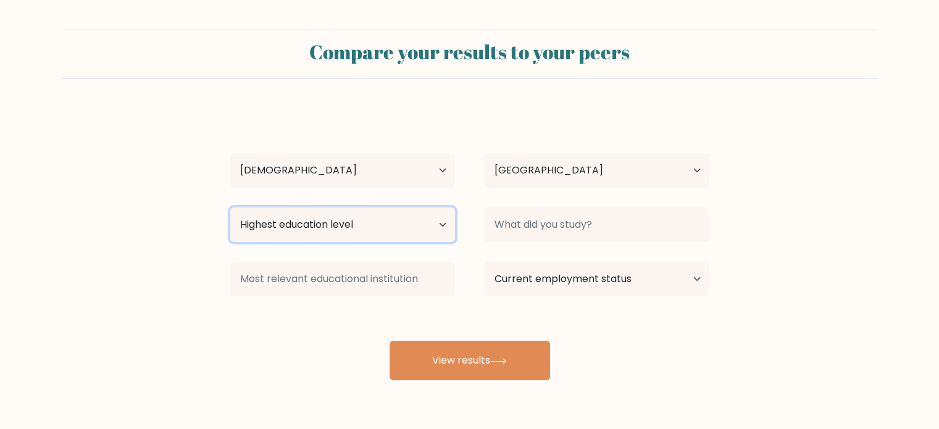
click at [336, 222] on select "Highest education level No schooling Primary Lower Secondary Upper Secondary Oc…" at bounding box center [342, 224] width 225 height 35
select select "bachelors_degree"
click at [230, 207] on select "Highest education level No schooling Primary Lower Secondary Upper Secondary Oc…" at bounding box center [342, 224] width 225 height 35
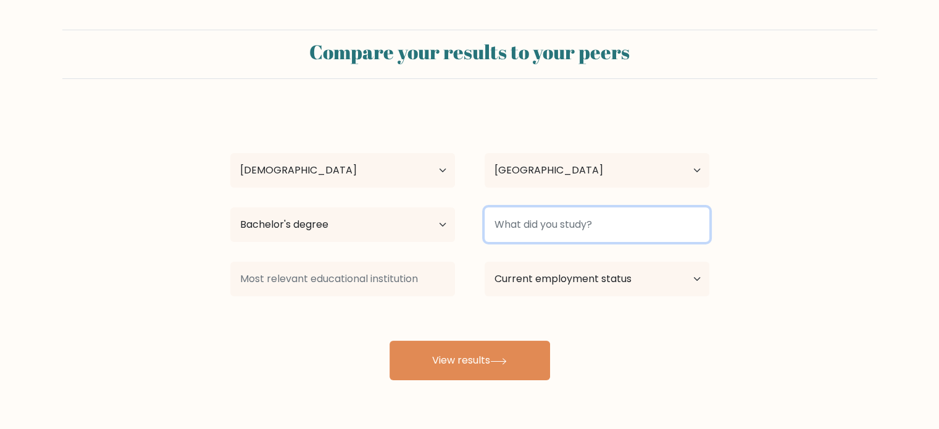
click at [542, 229] on input at bounding box center [597, 224] width 225 height 35
click at [541, 230] on input at bounding box center [597, 224] width 225 height 35
click at [546, 227] on input at bounding box center [597, 224] width 225 height 35
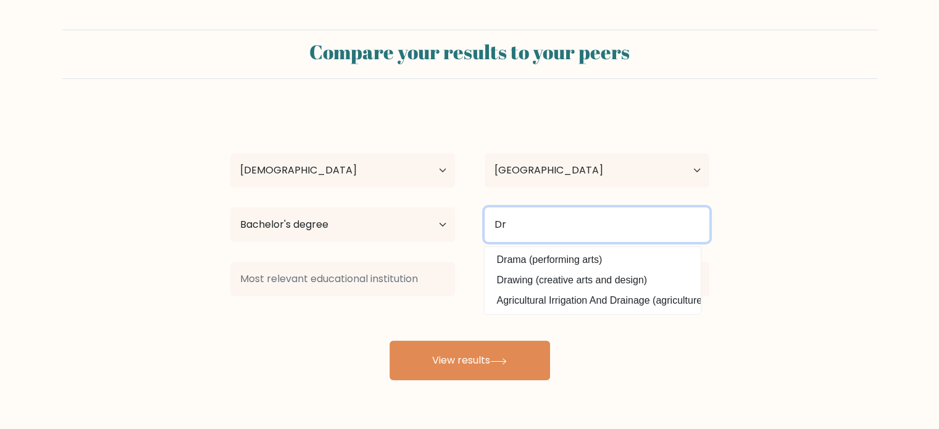
type input "D"
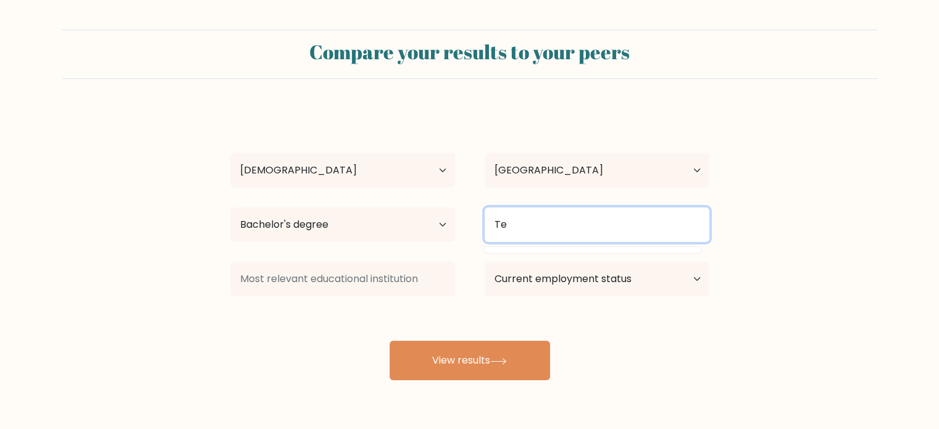
type input "T"
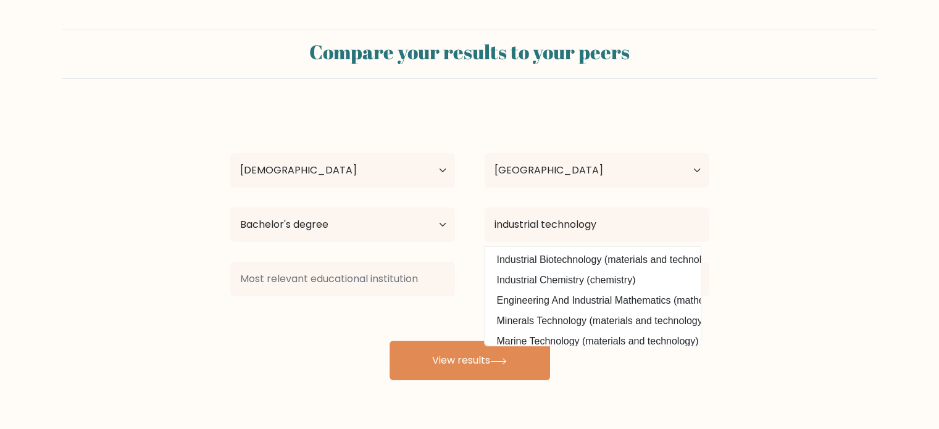
click at [762, 222] on form "Compare your results to your peers Althea Sheen Nazareno Age Under 18 years old…" at bounding box center [469, 205] width 939 height 351
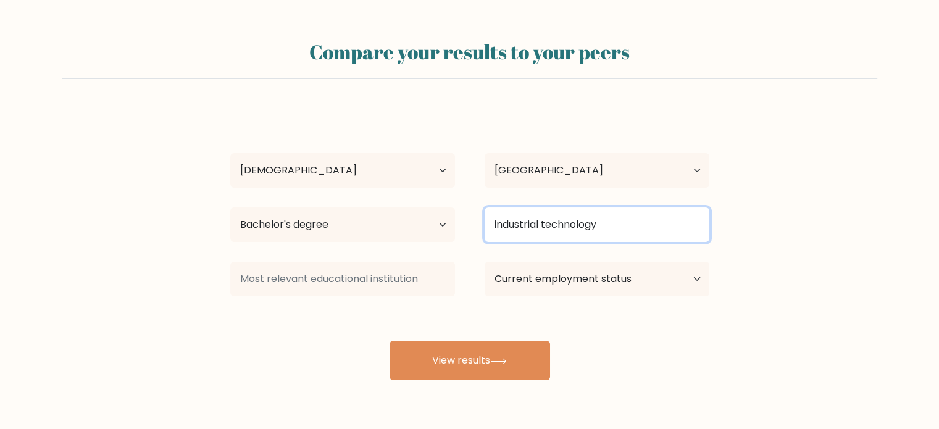
click at [524, 230] on input "industrial technology" at bounding box center [597, 224] width 225 height 35
click at [497, 228] on input "industrial technology" at bounding box center [597, 224] width 225 height 35
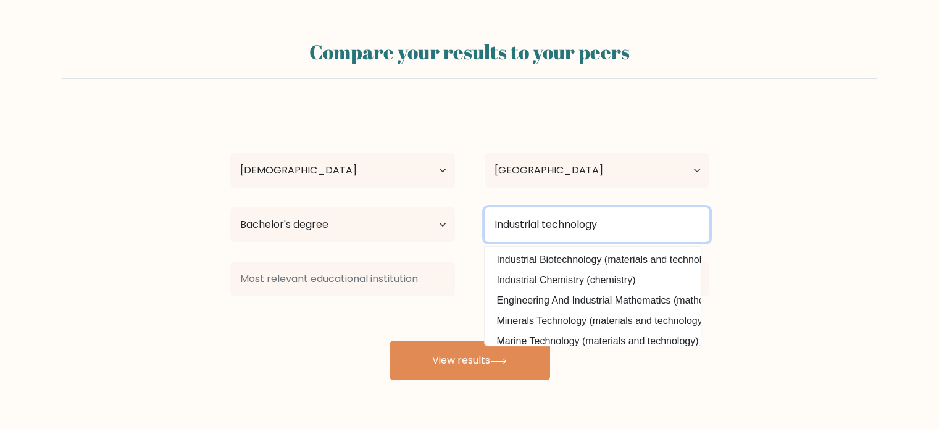
click at [546, 229] on input "Industrial technology" at bounding box center [597, 224] width 225 height 35
click at [617, 221] on input "Industrial Technology" at bounding box center [597, 224] width 225 height 35
type input "Industrial Technology Major in Drafting"
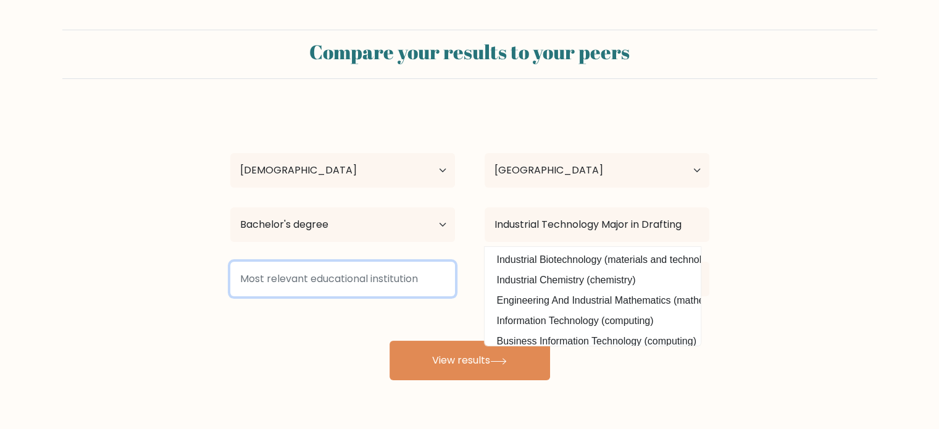
click at [364, 276] on input at bounding box center [342, 279] width 225 height 35
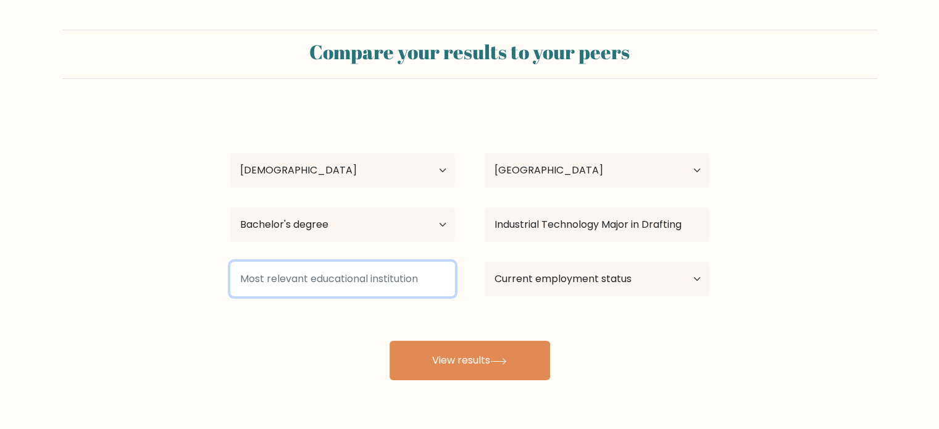
click at [364, 275] on input at bounding box center [342, 279] width 225 height 35
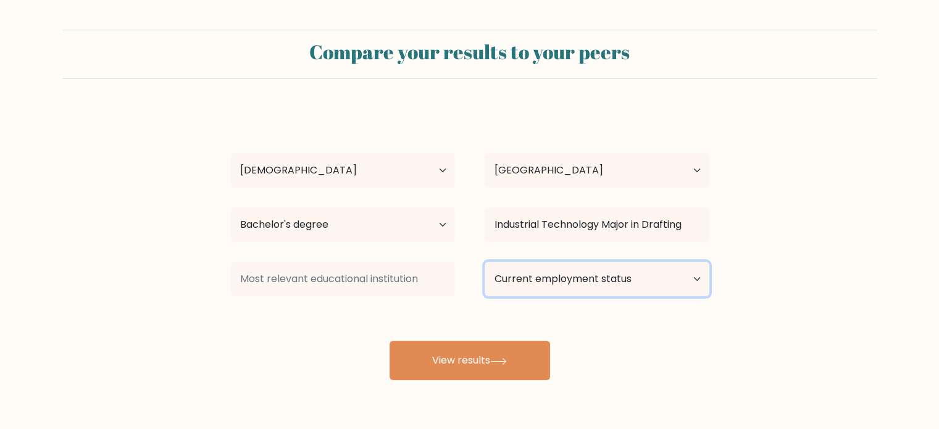
click at [520, 272] on select "Current employment status Employed Student Retired Other / prefer not to answer" at bounding box center [597, 279] width 225 height 35
select select "other"
click at [485, 262] on select "Current employment status Employed Student Retired Other / prefer not to answer" at bounding box center [597, 279] width 225 height 35
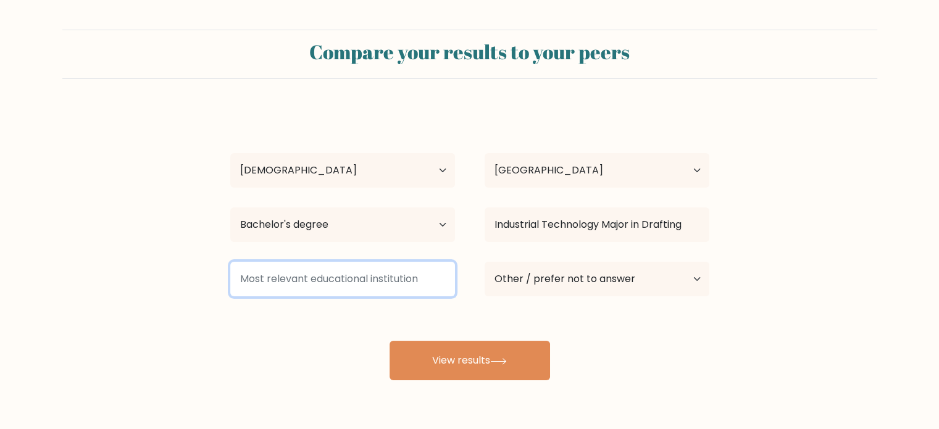
click at [333, 275] on input at bounding box center [342, 279] width 225 height 35
click at [357, 278] on input at bounding box center [342, 279] width 225 height 35
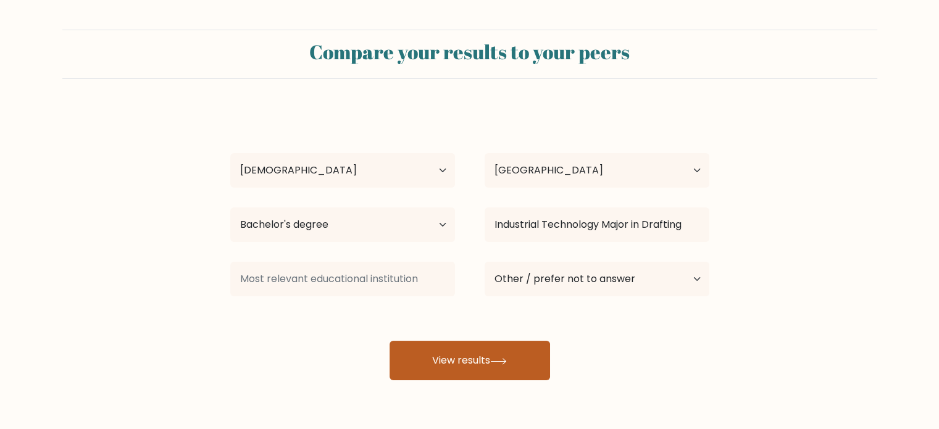
click at [474, 357] on button "View results" at bounding box center [470, 361] width 161 height 40
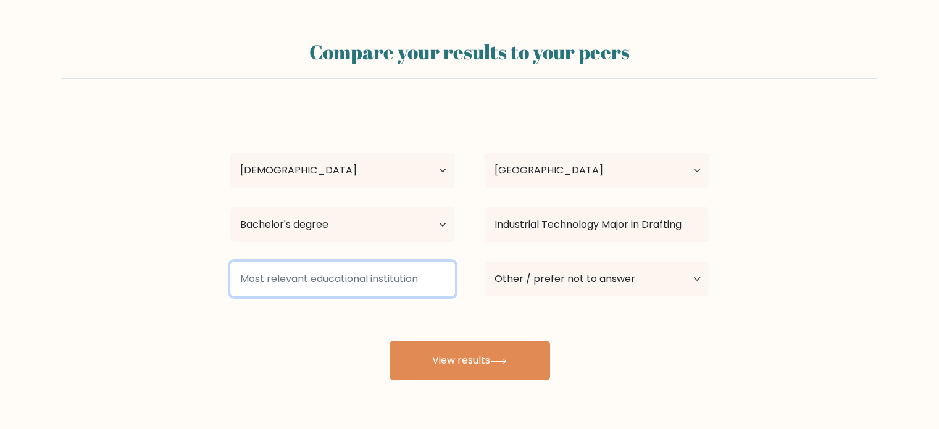
click at [327, 278] on input at bounding box center [342, 279] width 225 height 35
click at [381, 273] on input at bounding box center [342, 279] width 225 height 35
click at [375, 277] on input at bounding box center [342, 279] width 225 height 35
click at [374, 278] on input at bounding box center [342, 279] width 225 height 35
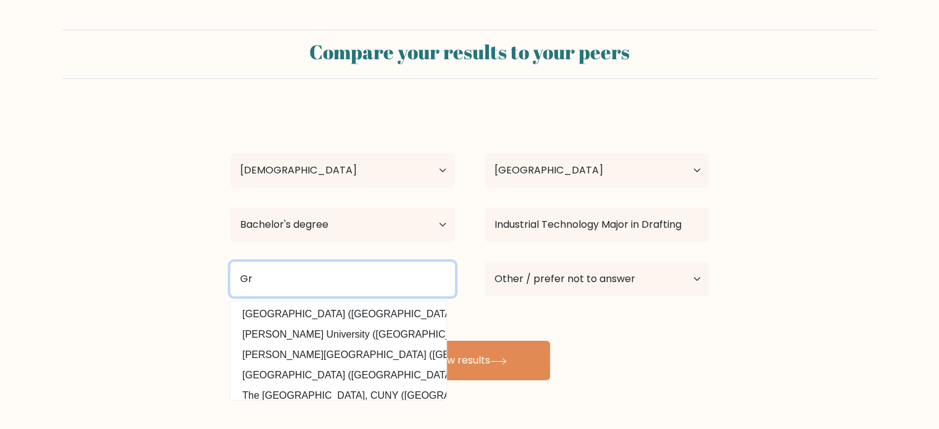
type input "G"
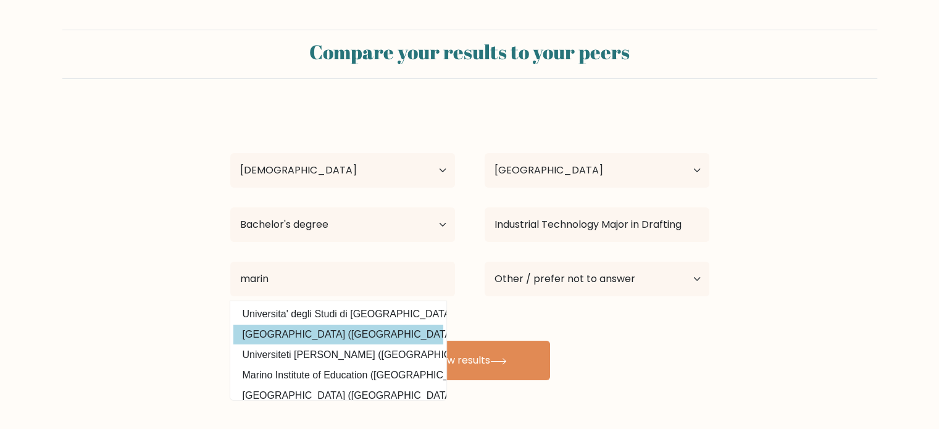
click at [336, 332] on div "Althea Sheen Nazareno Age Under 18 years old 18-24 years old 25-34 years old 35…" at bounding box center [470, 245] width 494 height 272
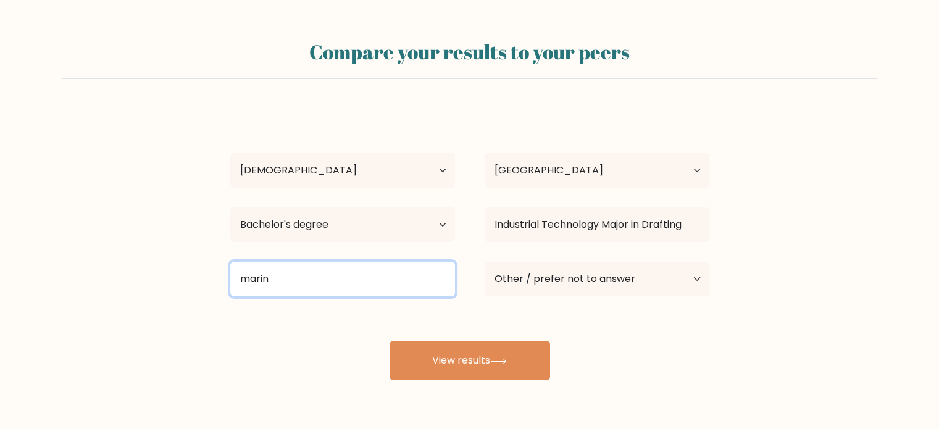
click at [319, 276] on input "marin" at bounding box center [342, 279] width 225 height 35
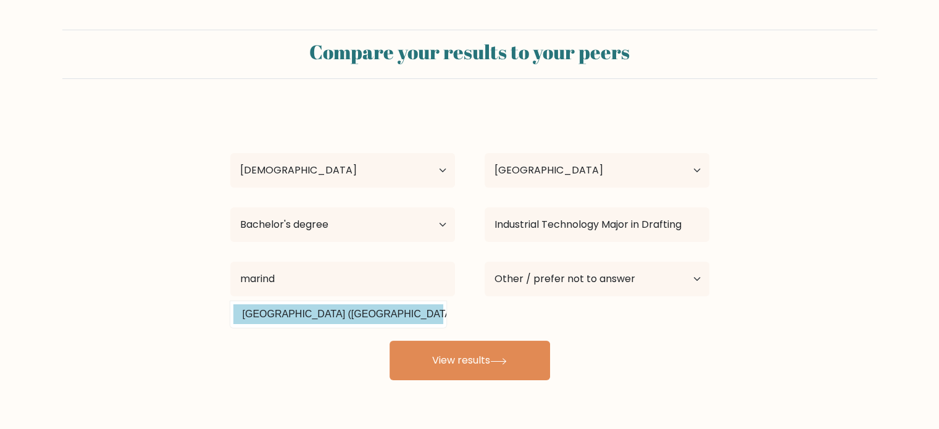
click at [314, 309] on div "Althea Sheen Nazareno Age Under 18 years old 18-24 years old 25-34 years old 35…" at bounding box center [470, 245] width 494 height 272
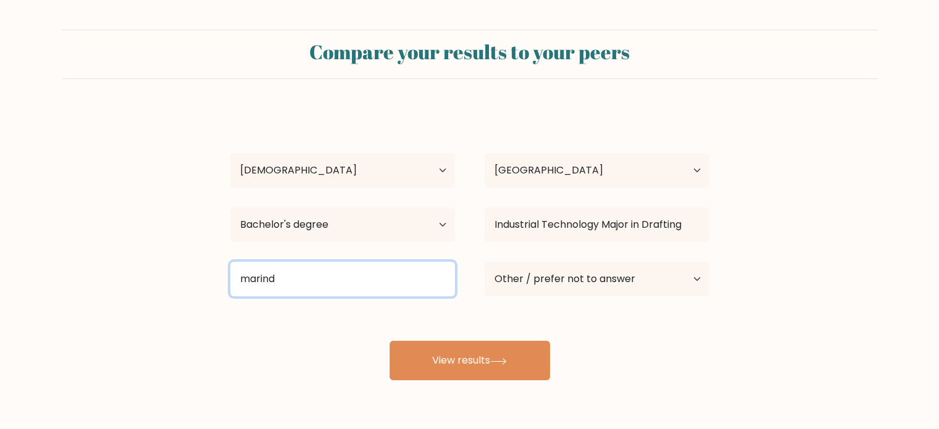
click at [315, 277] on input "marind" at bounding box center [342, 279] width 225 height 35
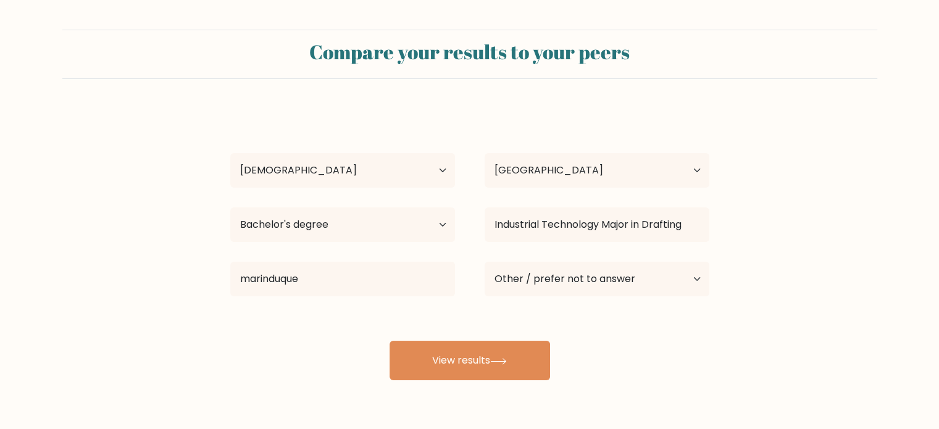
click at [294, 305] on div "Althea Sheen Nazareno Age Under 18 years old 18-24 years old 25-34 years old 35…" at bounding box center [470, 245] width 494 height 272
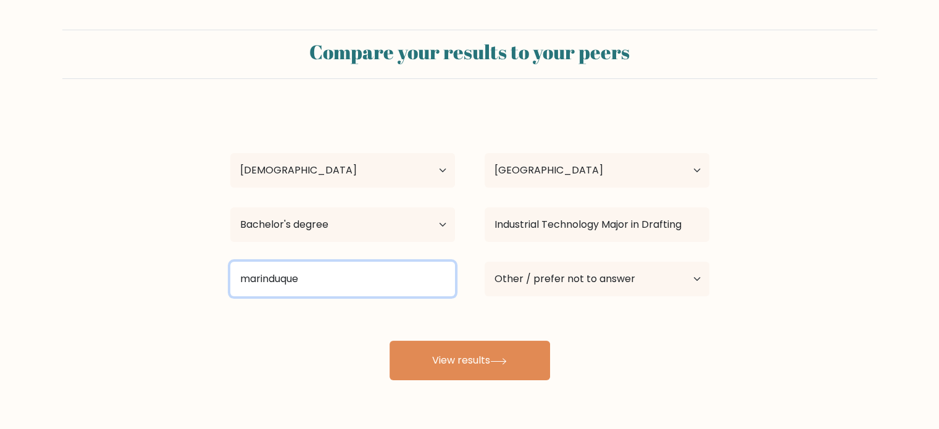
click at [313, 271] on input "marinduque" at bounding box center [342, 279] width 225 height 35
click at [249, 283] on input "marinduque" at bounding box center [342, 279] width 225 height 35
click at [346, 281] on input "Marinduque" at bounding box center [342, 279] width 225 height 35
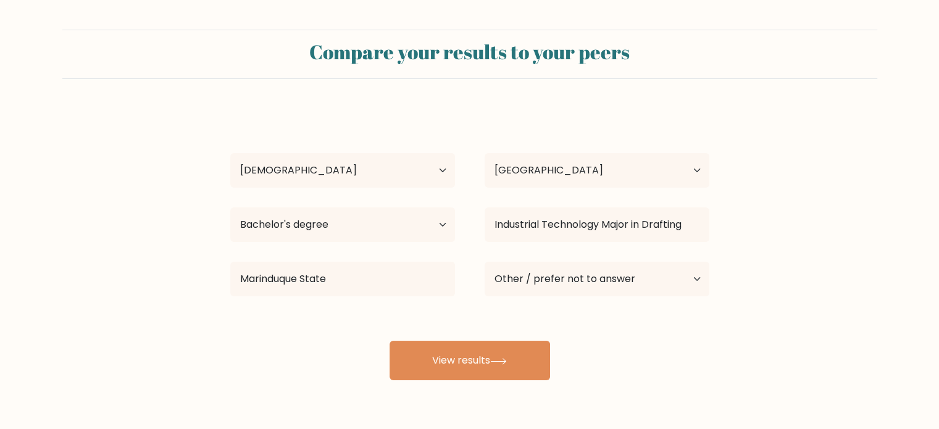
click at [373, 304] on div "Althea Sheen Nazareno Age Under 18 years old 18-24 years old 25-34 years old 35…" at bounding box center [470, 245] width 494 height 272
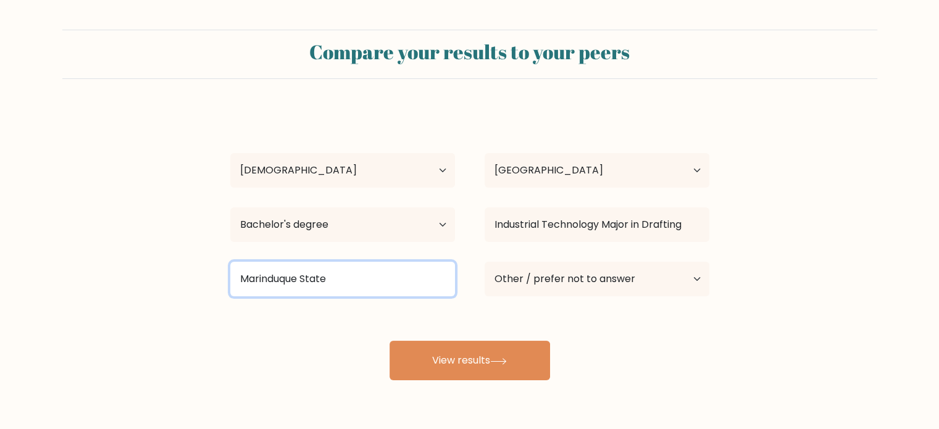
click at [372, 272] on input "Marinduque State" at bounding box center [342, 279] width 225 height 35
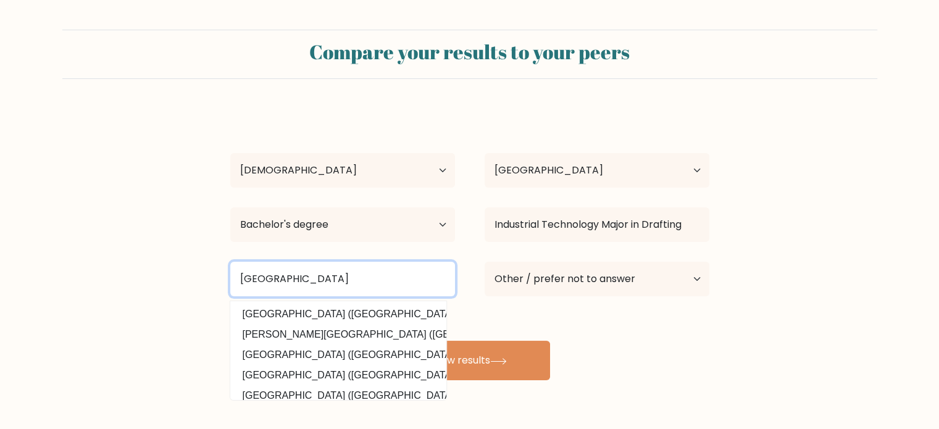
type input "Marinduque State College"
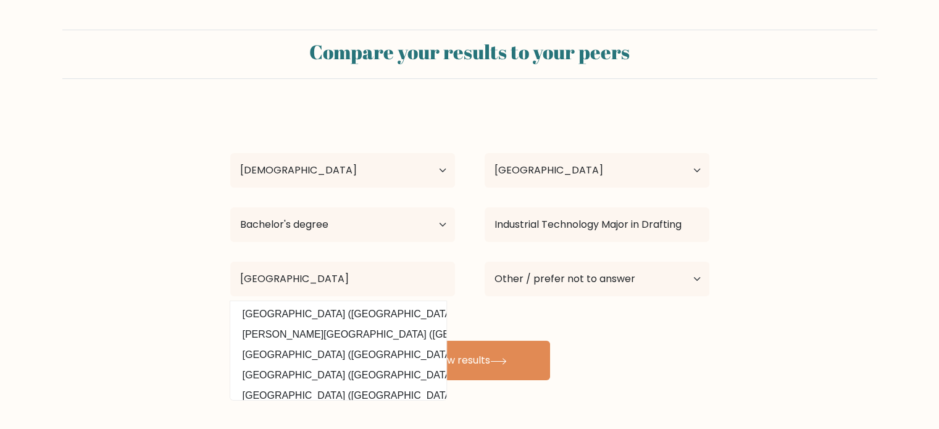
click at [669, 320] on div "Althea Sheen Nazareno Age Under 18 years old 18-24 years old 25-34 years old 35…" at bounding box center [470, 245] width 494 height 272
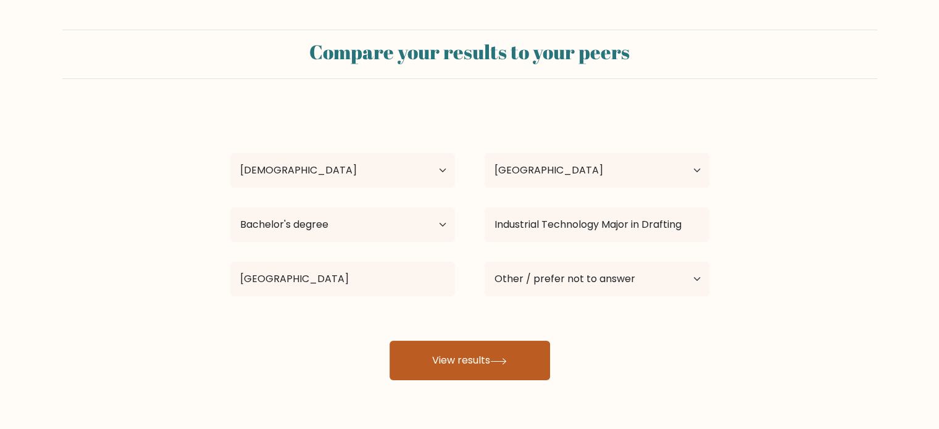
click at [464, 367] on button "View results" at bounding box center [470, 361] width 161 height 40
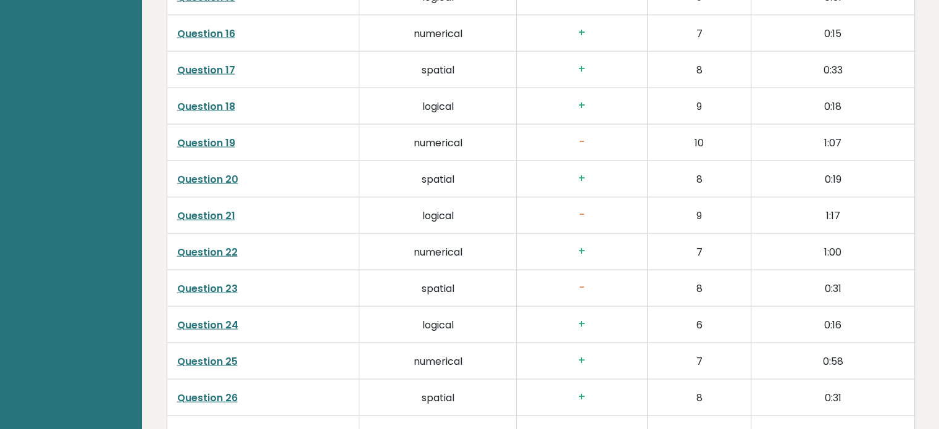
scroll to position [2655, 0]
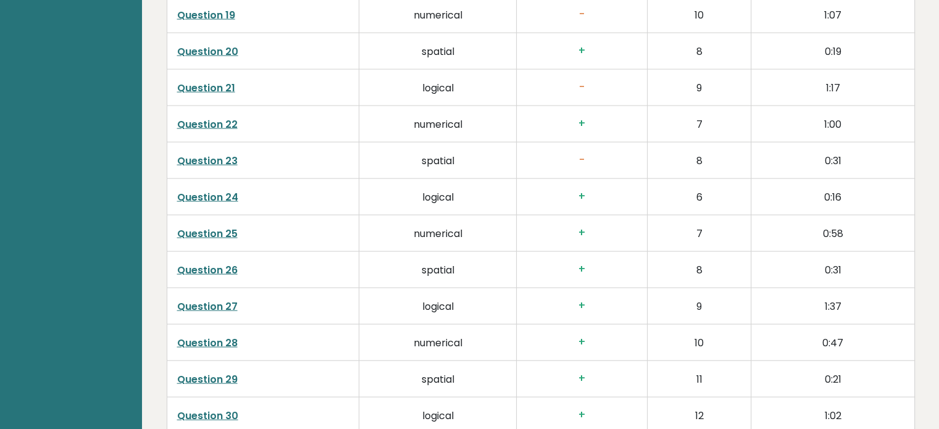
click at [202, 154] on link "Question 23" at bounding box center [207, 161] width 61 height 14
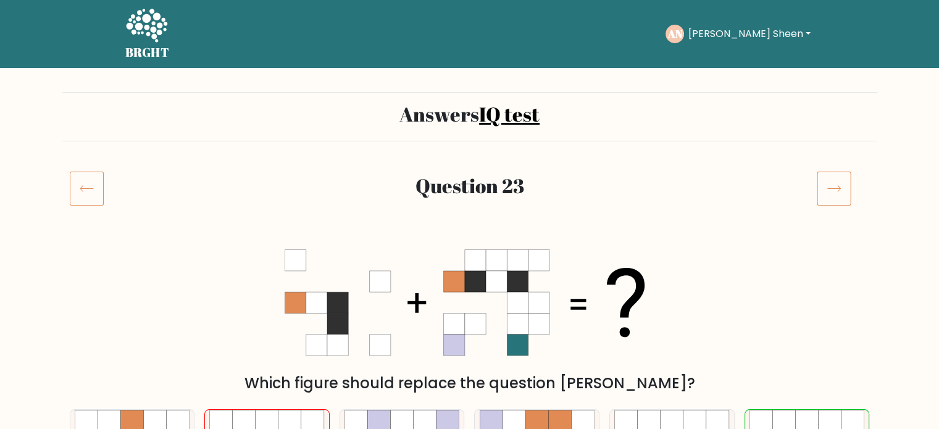
click at [840, 184] on icon at bounding box center [834, 188] width 35 height 35
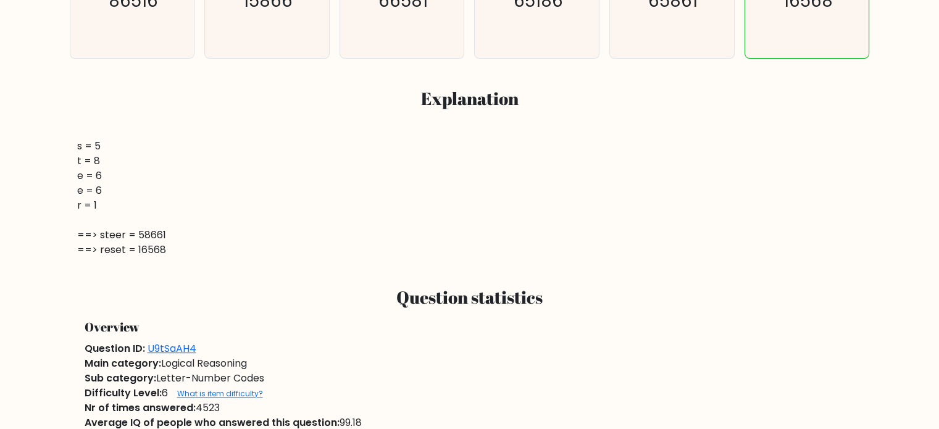
scroll to position [494, 0]
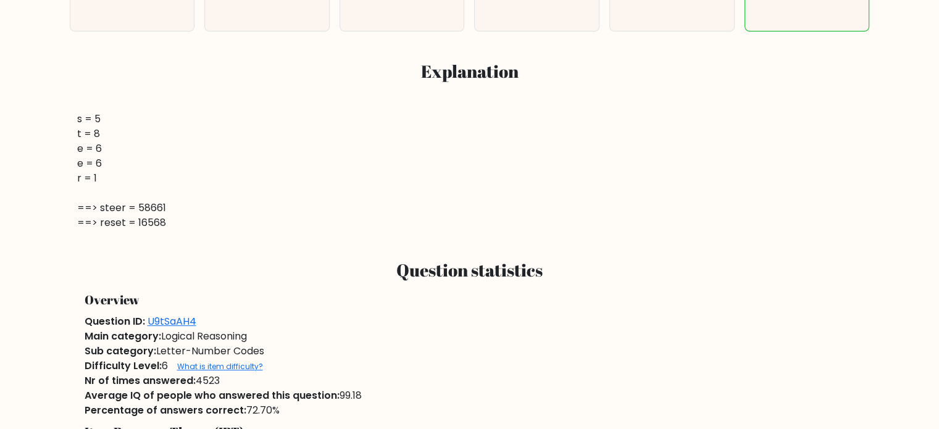
click at [100, 114] on div "s = 5 t = 8 e = 6 e = 6 r = 1 ==> steer = 58661 ==> reset = 16568" at bounding box center [469, 171] width 785 height 119
drag, startPoint x: 96, startPoint y: 114, endPoint x: 96, endPoint y: 123, distance: 9.3
click at [96, 123] on div "s = 5 t = 8 e = 6 e = 6 r = 1 ==> steer = 58661 ==> reset = 16568" at bounding box center [469, 171] width 785 height 119
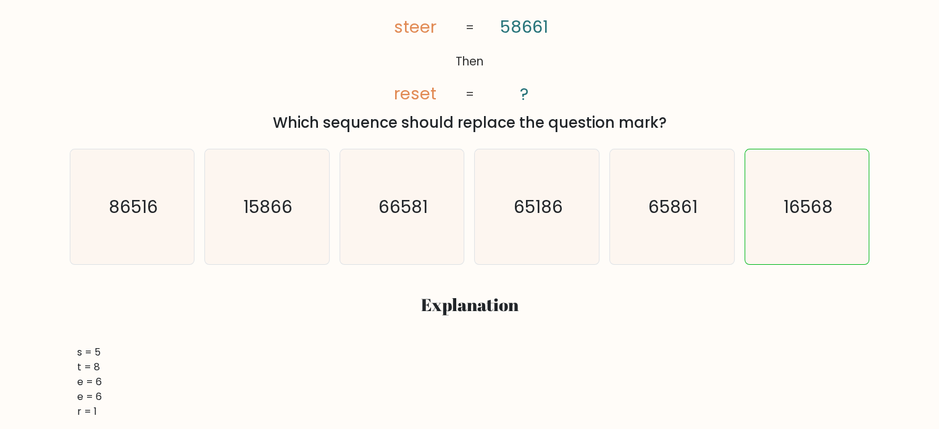
scroll to position [120, 0]
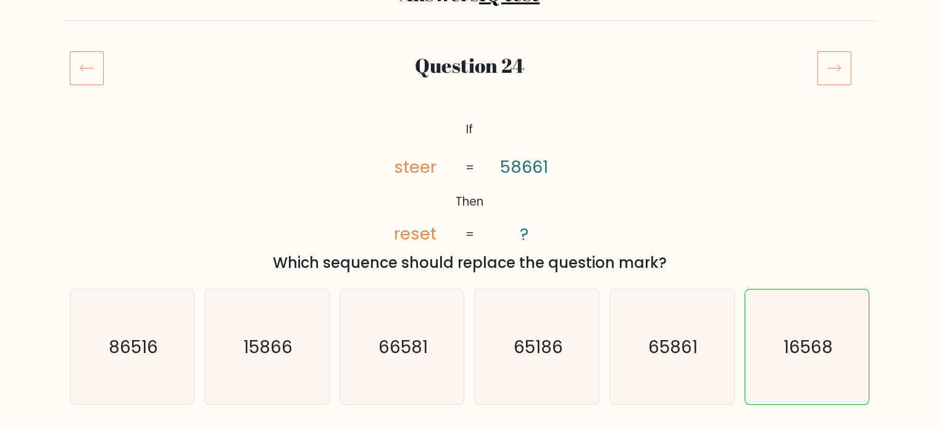
click at [847, 67] on icon at bounding box center [834, 68] width 35 height 35
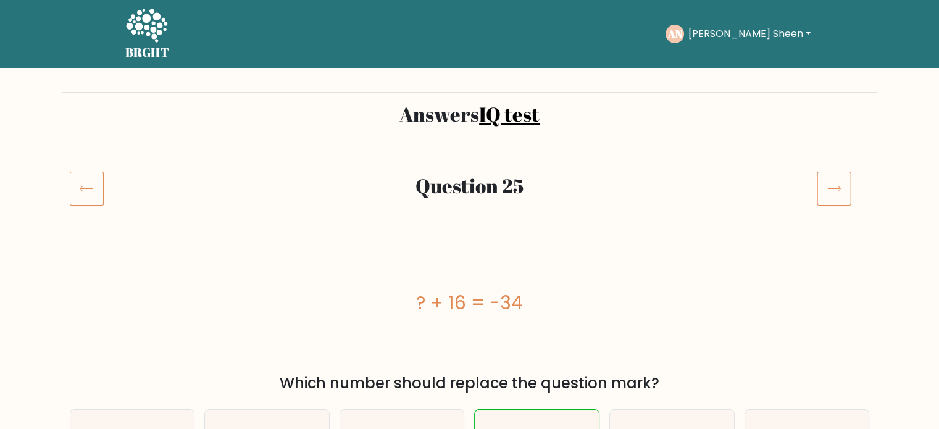
click at [826, 179] on icon at bounding box center [834, 188] width 35 height 35
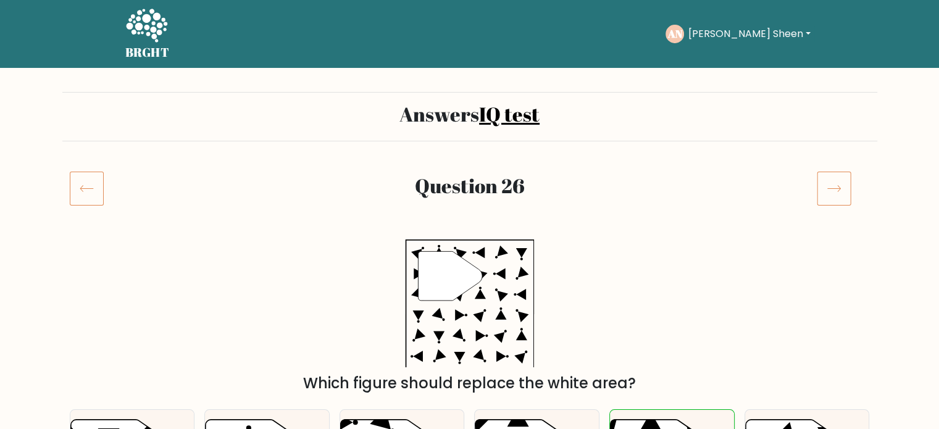
click at [853, 175] on div at bounding box center [843, 188] width 68 height 35
click at [841, 177] on icon at bounding box center [834, 188] width 35 height 35
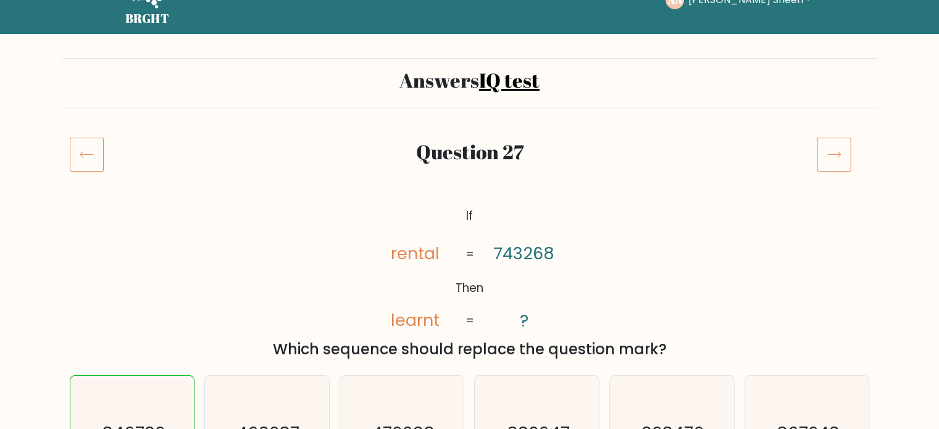
scroll to position [62, 0]
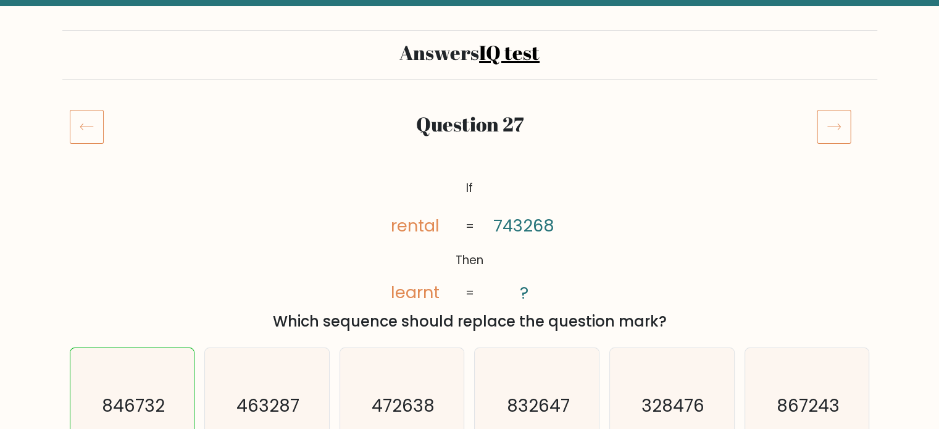
click at [840, 122] on icon at bounding box center [834, 126] width 35 height 35
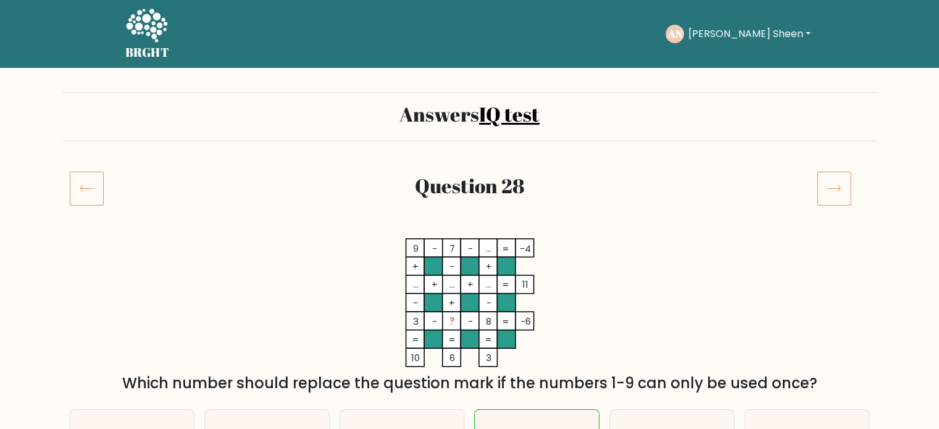
click at [839, 190] on icon at bounding box center [834, 188] width 35 height 35
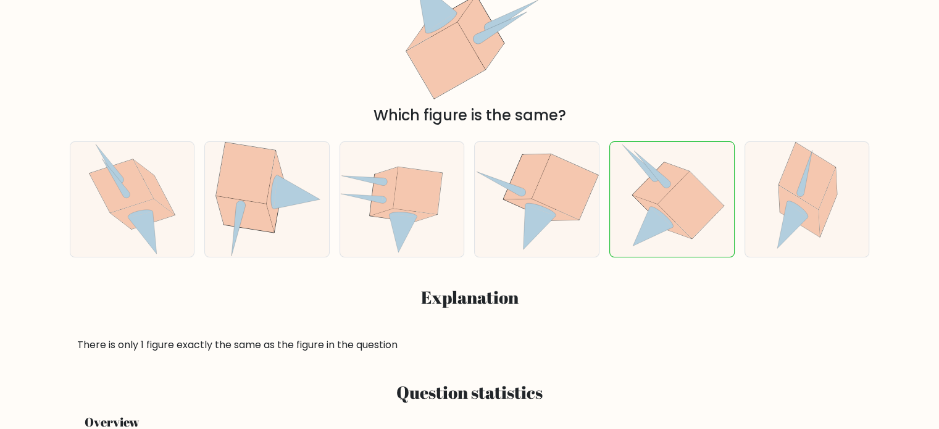
scroll to position [185, 0]
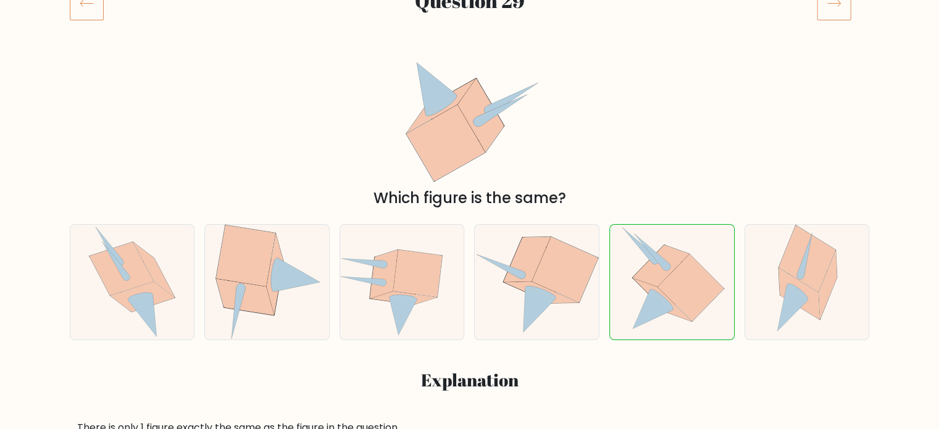
click at [827, 17] on icon at bounding box center [834, 3] width 35 height 35
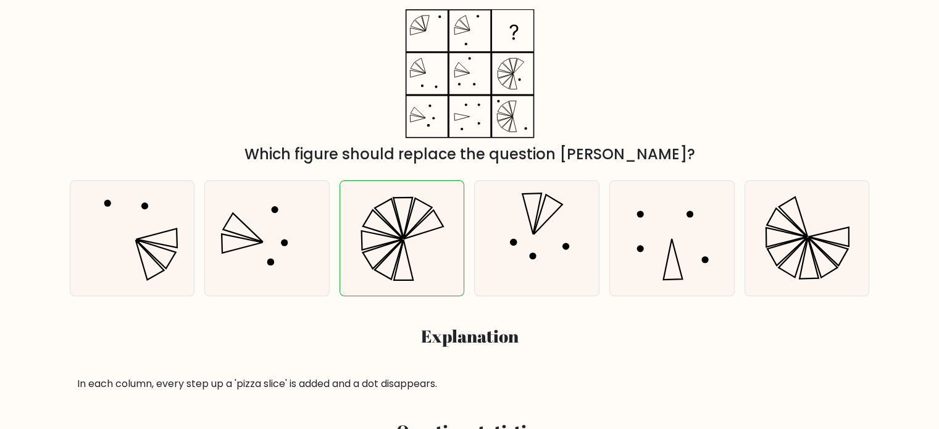
scroll to position [123, 0]
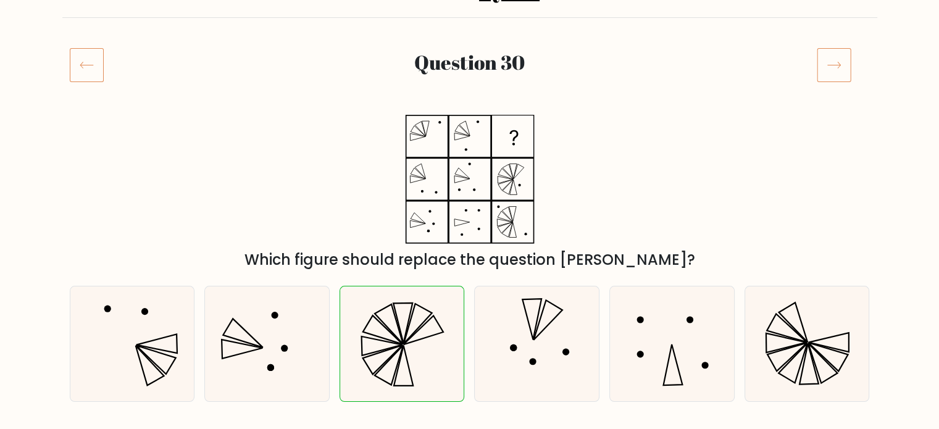
click at [837, 56] on icon at bounding box center [834, 65] width 35 height 35
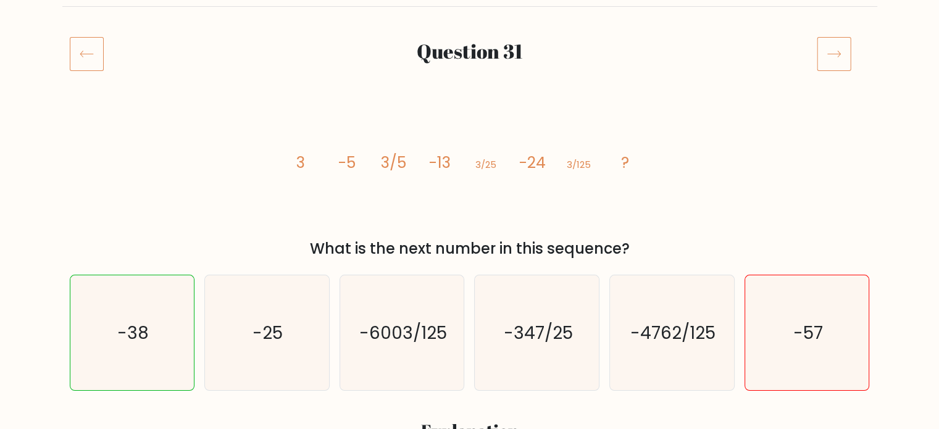
scroll to position [62, 0]
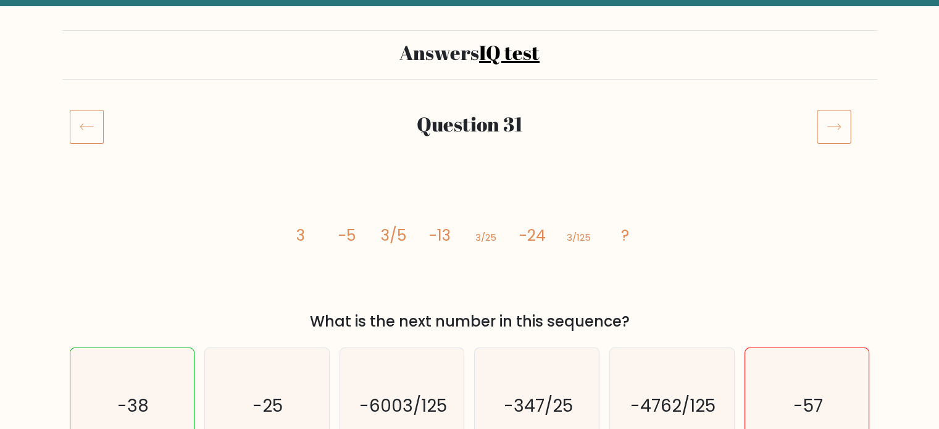
click at [842, 138] on icon at bounding box center [834, 126] width 35 height 35
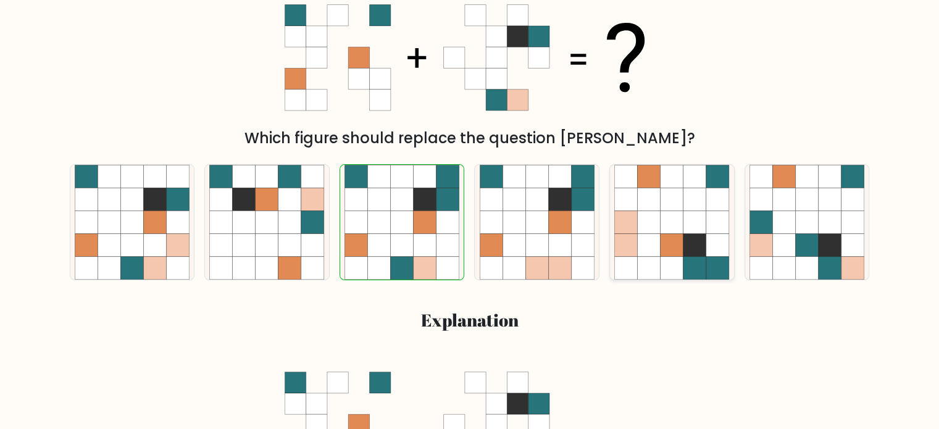
scroll to position [62, 0]
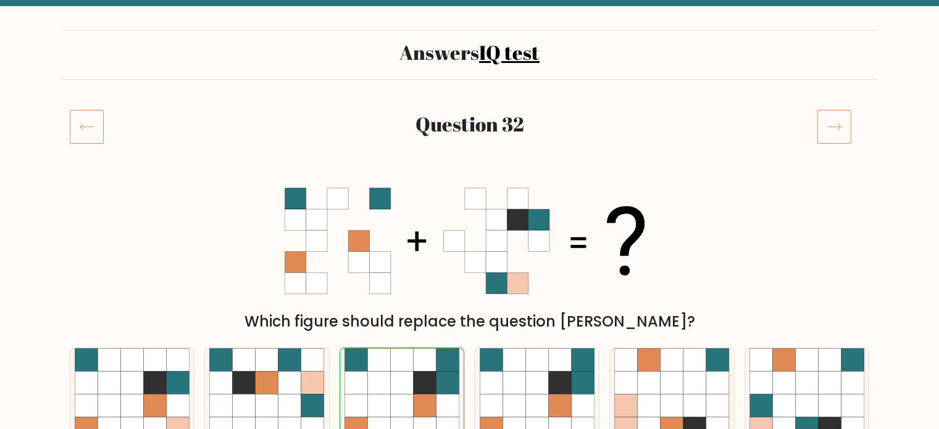
click at [842, 115] on icon at bounding box center [834, 126] width 35 height 35
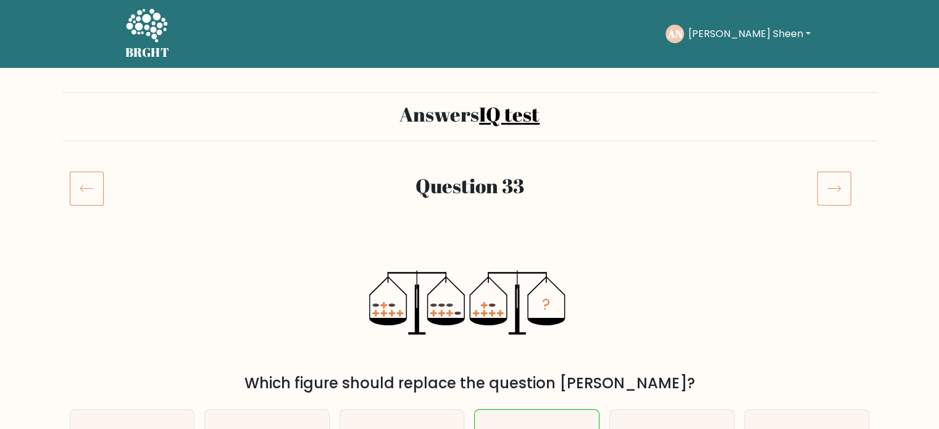
click at [830, 215] on div "Question 33" at bounding box center [469, 203] width 815 height 64
click at [825, 191] on icon at bounding box center [834, 188] width 35 height 35
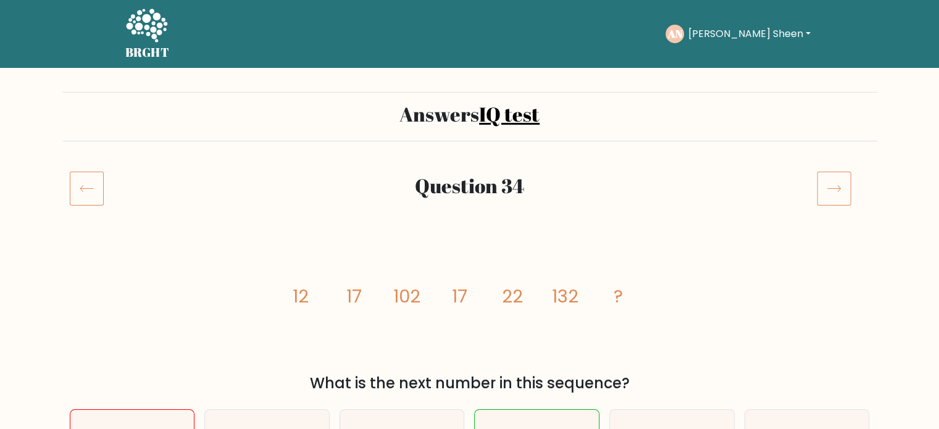
click at [832, 187] on icon at bounding box center [834, 188] width 35 height 35
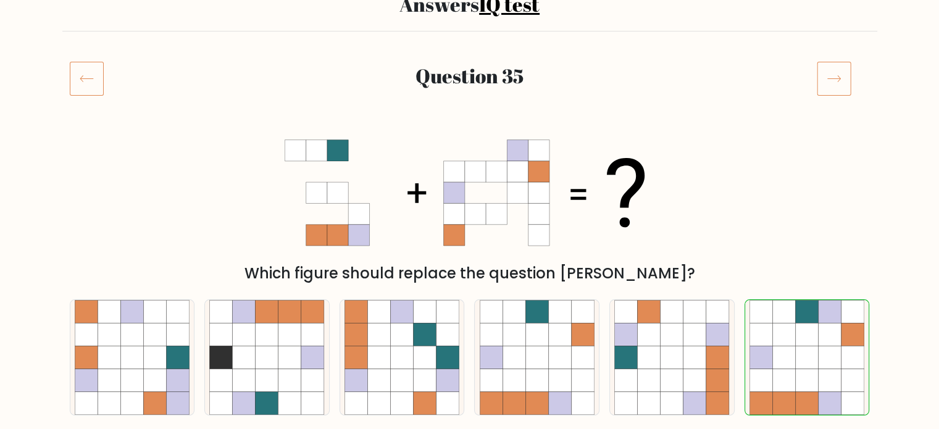
scroll to position [62, 0]
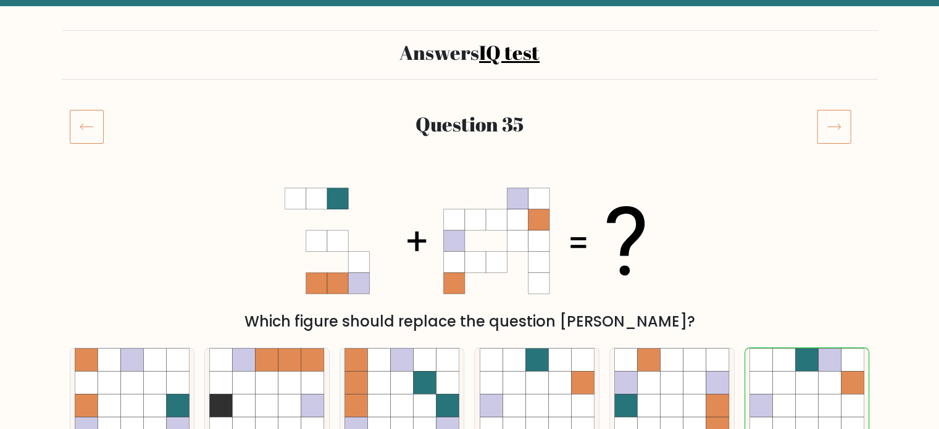
click at [827, 128] on icon at bounding box center [834, 126] width 35 height 35
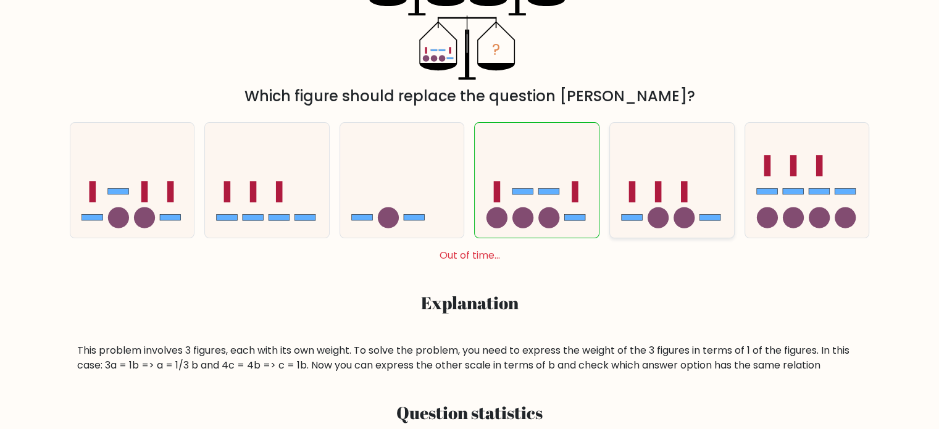
scroll to position [123, 0]
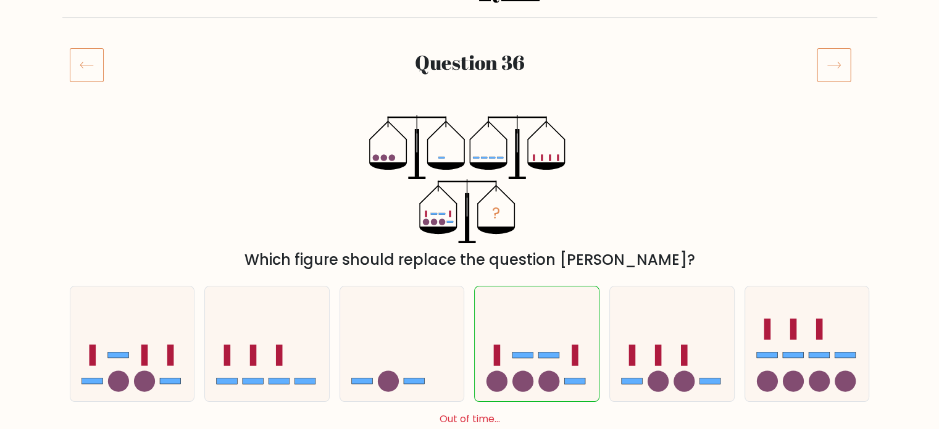
click at [845, 87] on div "Question 36" at bounding box center [469, 80] width 815 height 64
click at [818, 60] on icon at bounding box center [834, 65] width 35 height 35
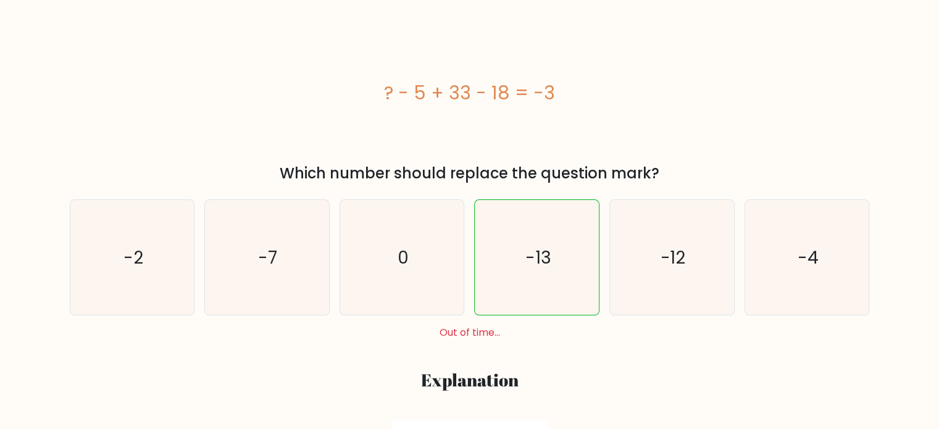
scroll to position [123, 0]
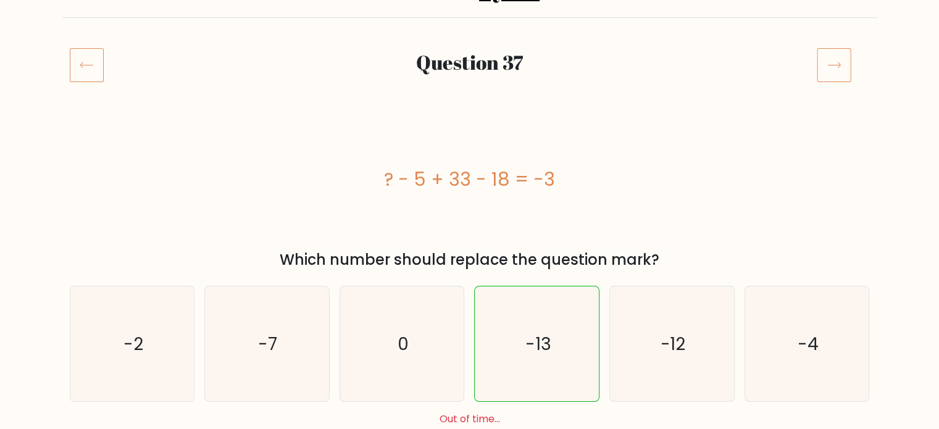
click at [835, 64] on icon at bounding box center [834, 65] width 35 height 35
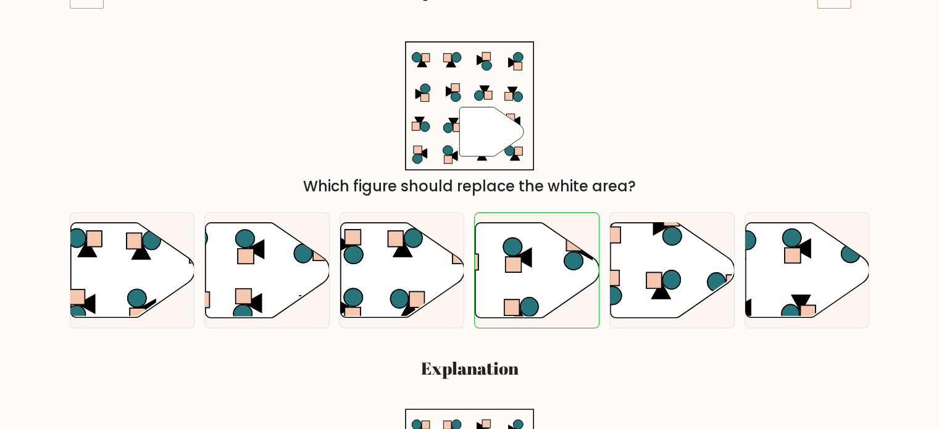
scroll to position [123, 0]
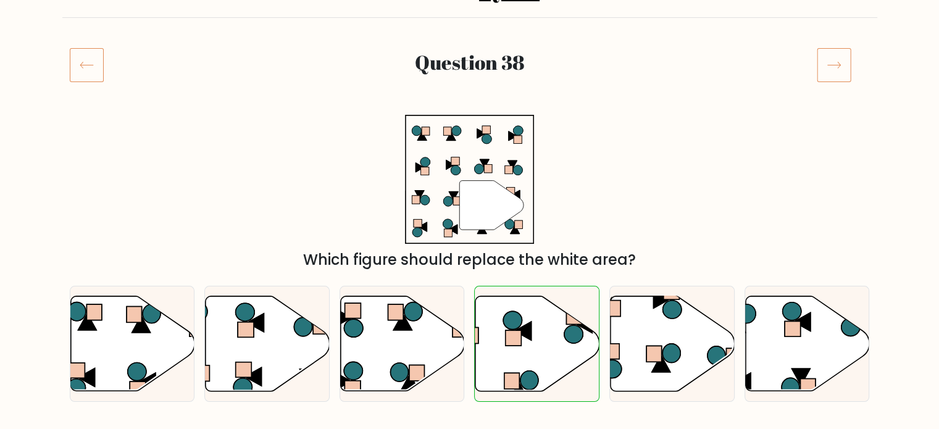
click at [847, 53] on icon at bounding box center [834, 65] width 35 height 35
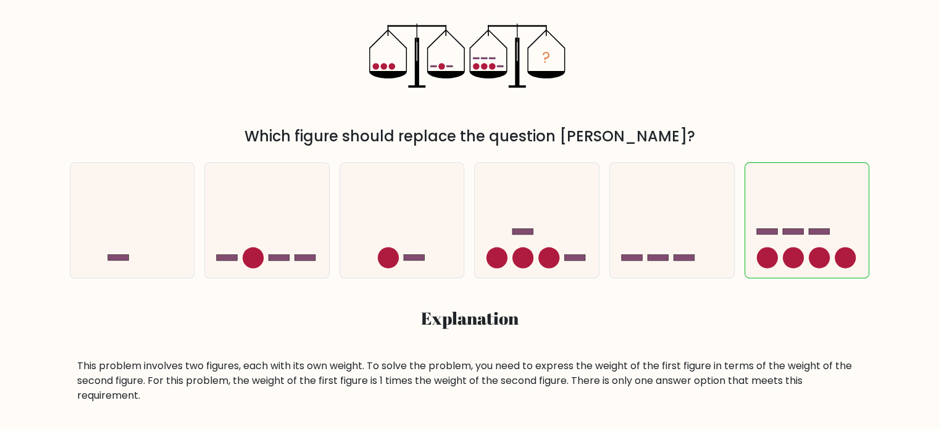
scroll to position [185, 0]
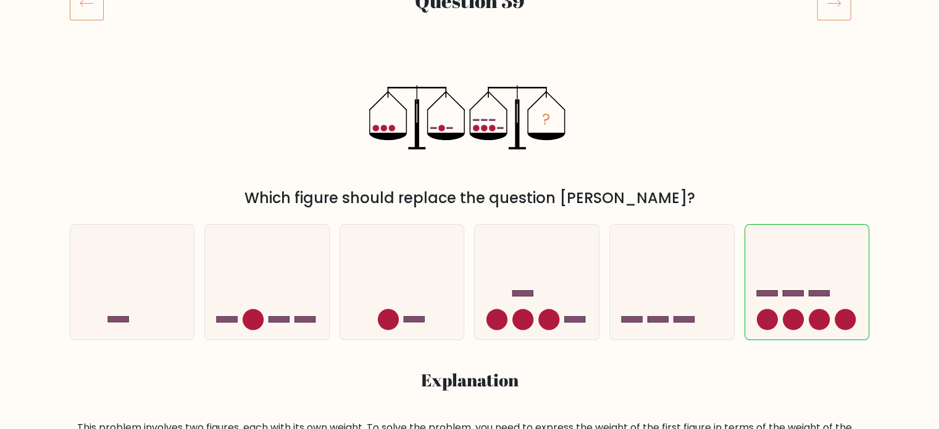
click at [833, 7] on icon at bounding box center [834, 3] width 35 height 35
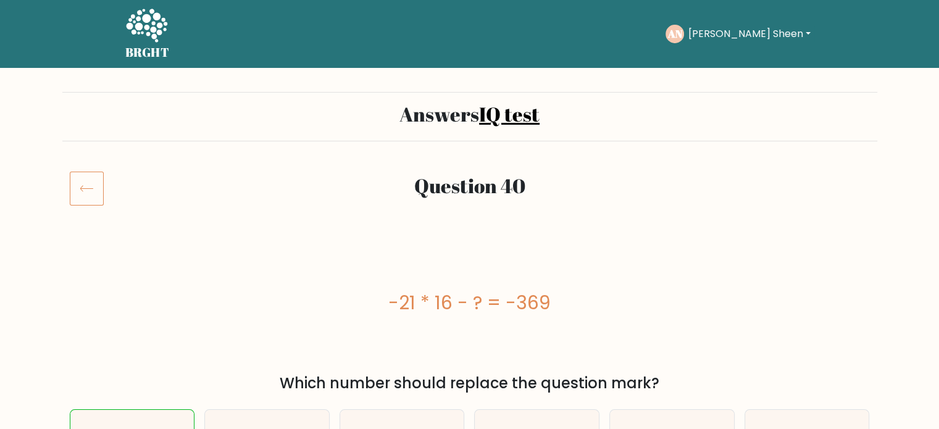
click at [743, 29] on button "[PERSON_NAME] Sheen" at bounding box center [749, 34] width 130 height 16
click at [729, 56] on link "Dashboard" at bounding box center [715, 60] width 98 height 20
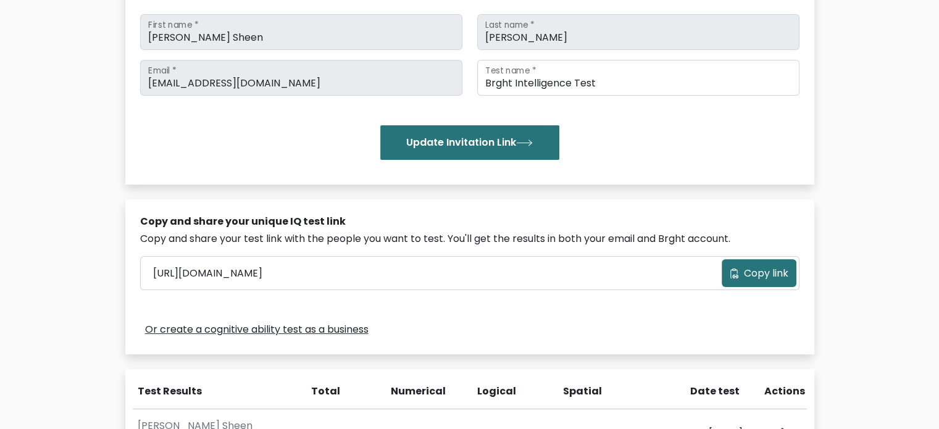
scroll to position [185, 0]
